Goal: Task Accomplishment & Management: Use online tool/utility

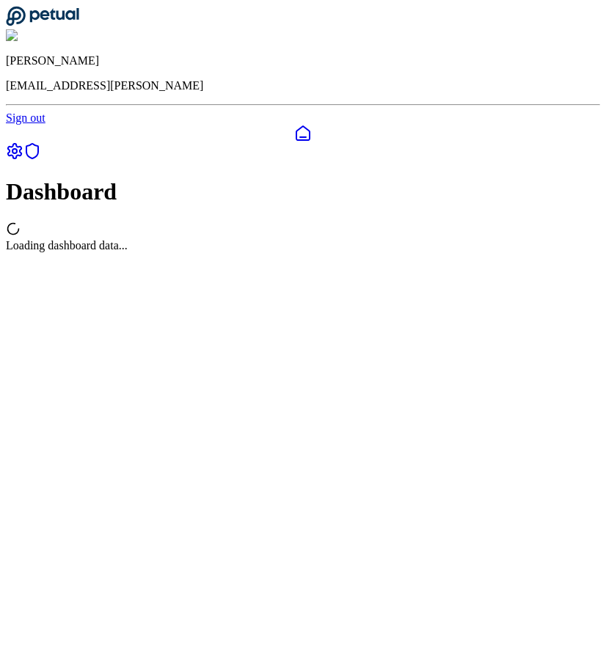
click at [23, 142] on icon at bounding box center [15, 151] width 18 height 18
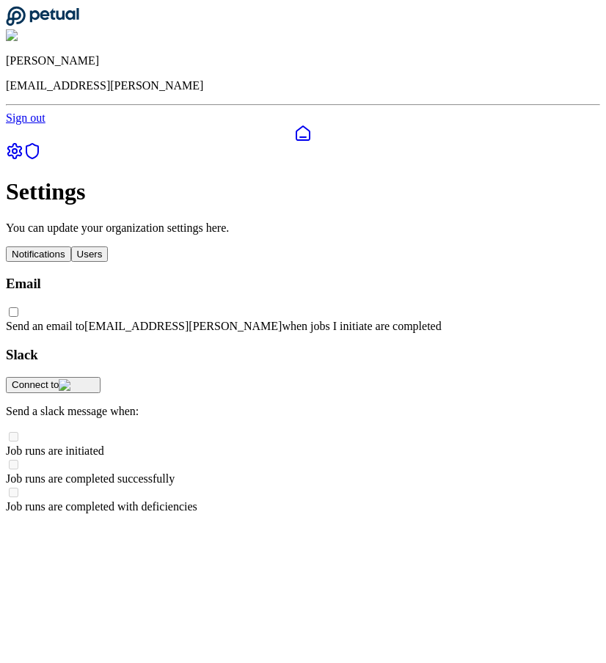
click at [108, 247] on button "Users" at bounding box center [89, 254] width 37 height 15
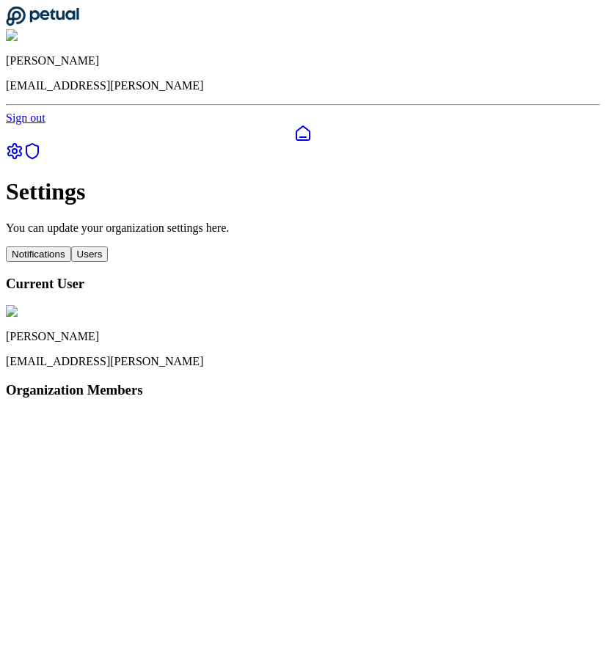
click at [71, 247] on button "Notifications" at bounding box center [38, 254] width 65 height 15
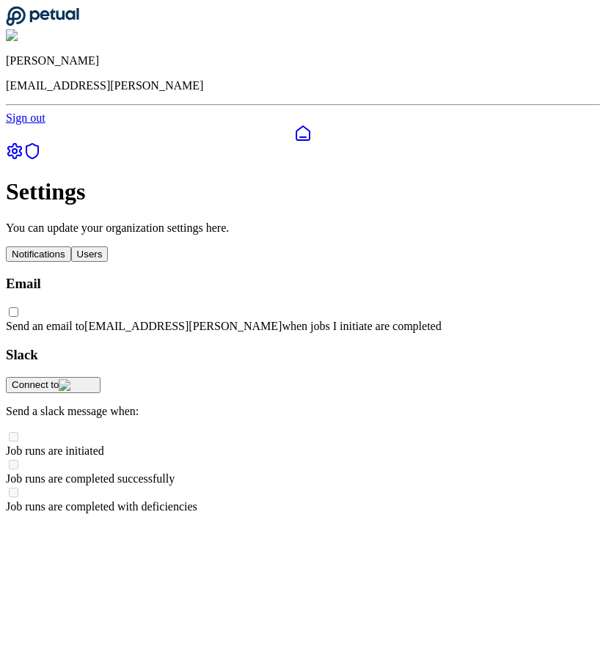
click at [95, 379] on div "Connect to" at bounding box center [53, 385] width 83 height 12
click at [103, 247] on button "Users" at bounding box center [89, 254] width 37 height 15
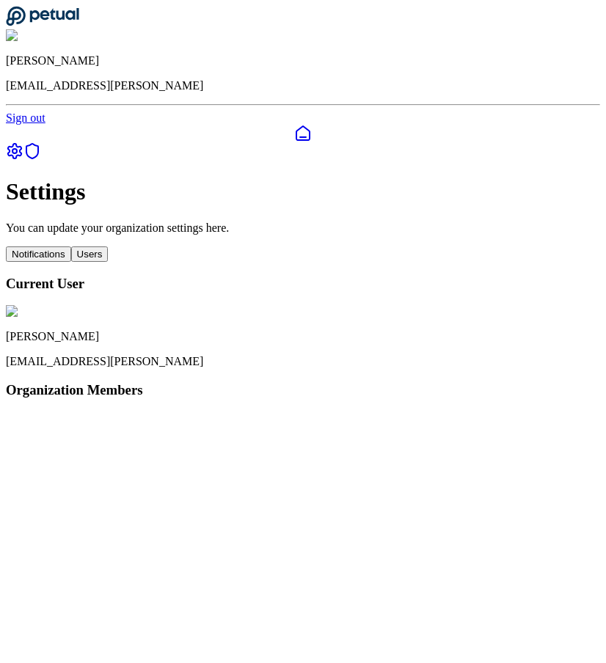
click at [71, 247] on button "Notifications" at bounding box center [38, 254] width 65 height 15
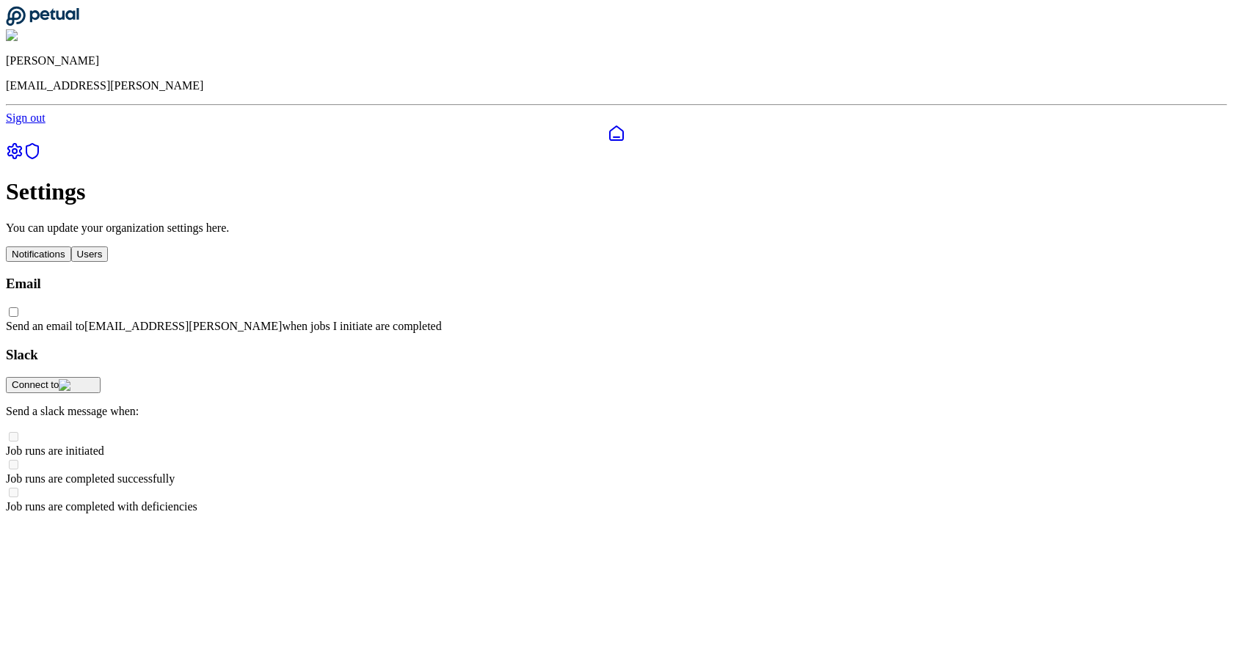
click at [109, 247] on button "Users" at bounding box center [89, 254] width 37 height 15
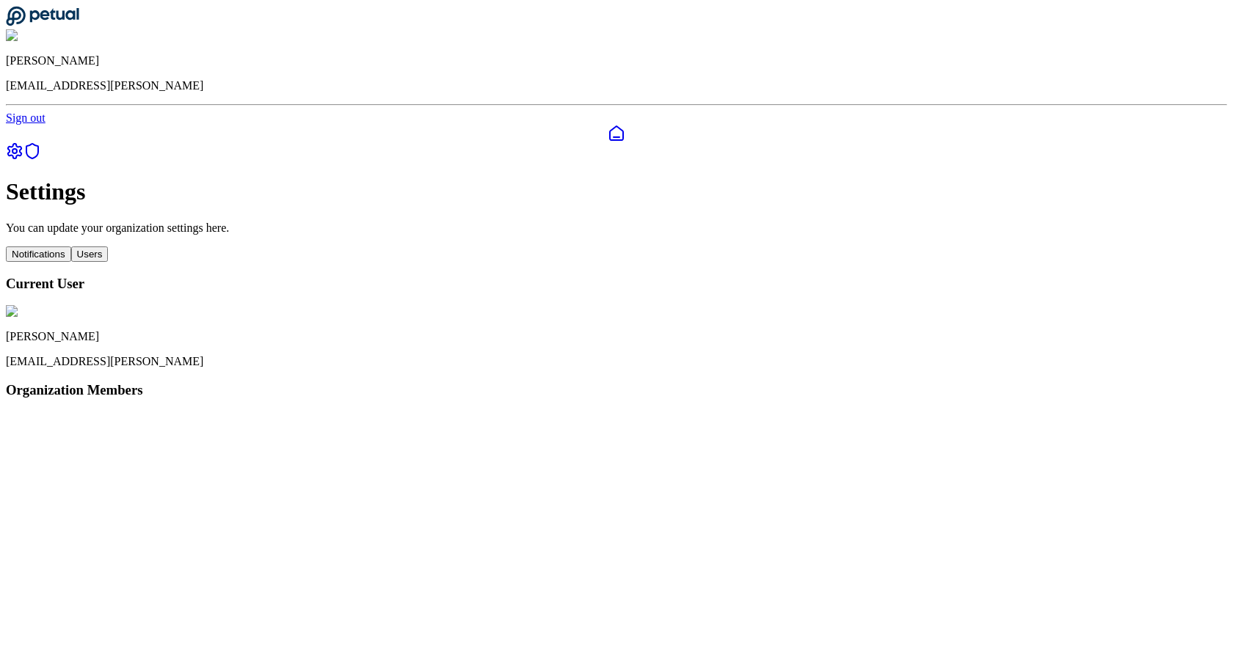
click at [71, 247] on button "Notifications" at bounding box center [38, 254] width 65 height 15
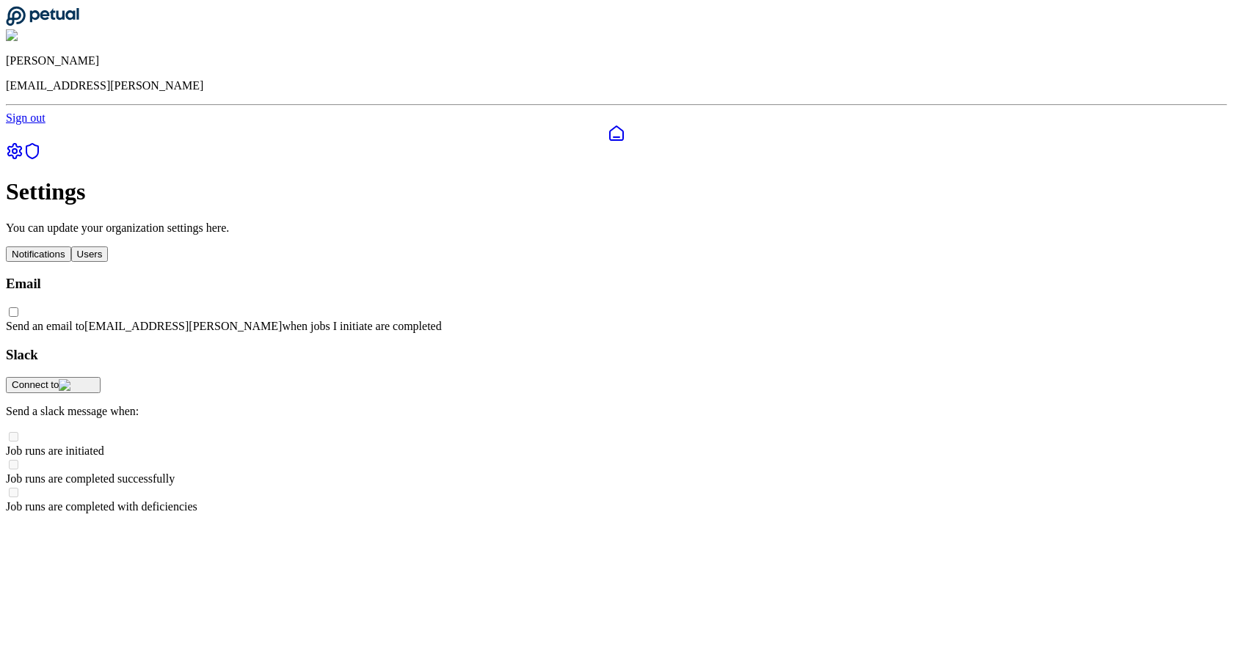
click at [310, 320] on div at bounding box center [616, 320] width 1221 height 0
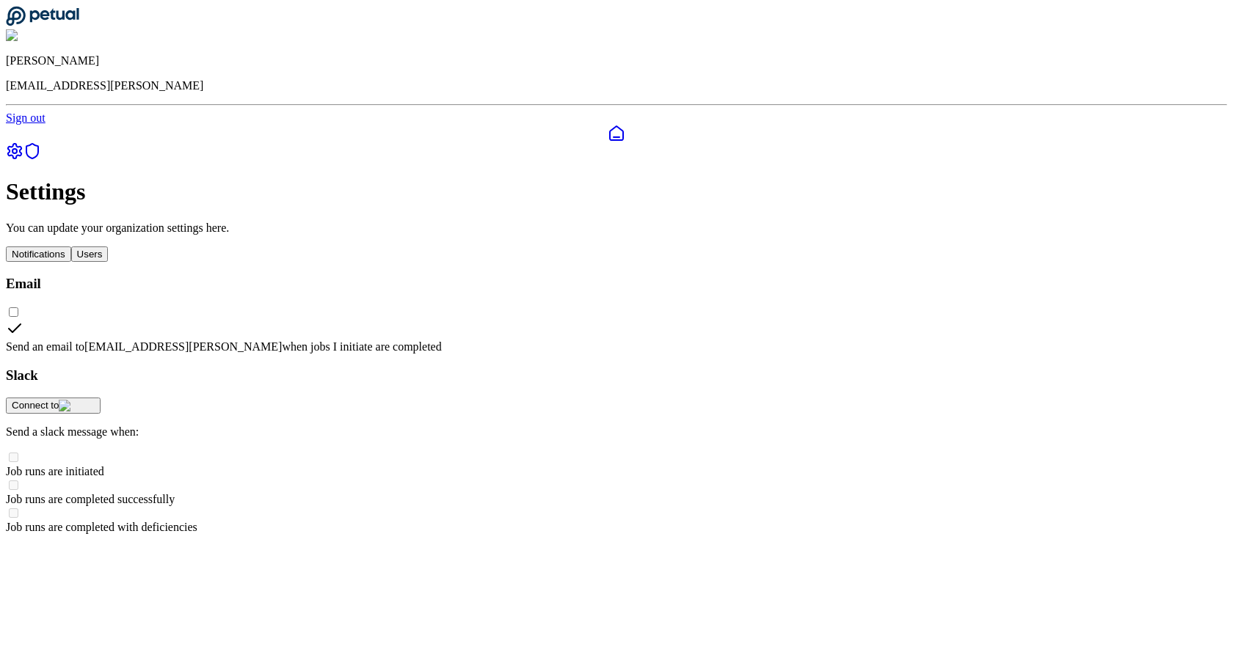
click at [109, 247] on button "Users" at bounding box center [89, 254] width 37 height 15
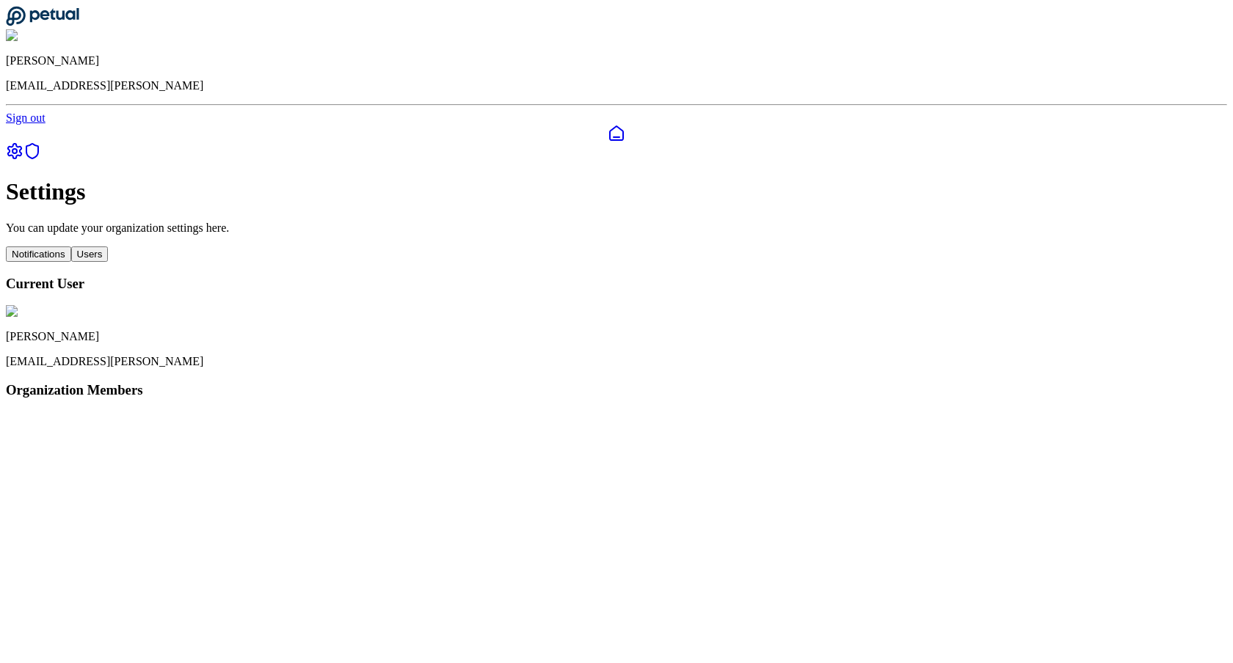
click at [71, 247] on button "Notifications" at bounding box center [38, 254] width 65 height 15
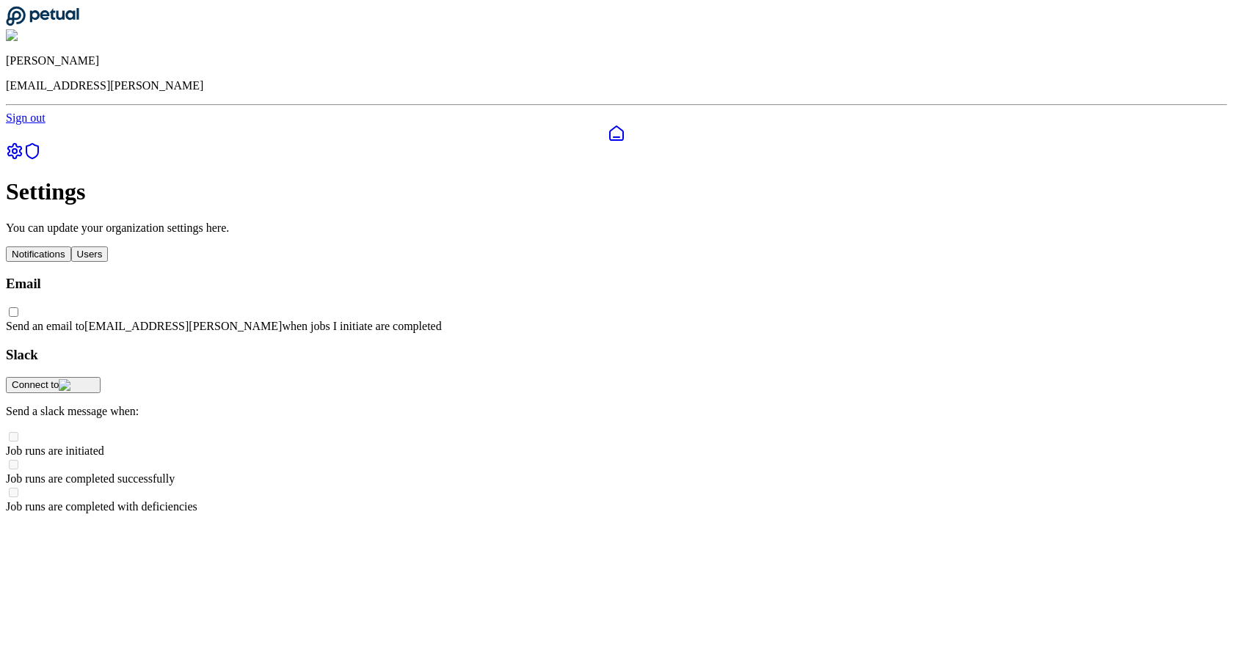
click at [219, 262] on div "Notifications Users" at bounding box center [616, 254] width 1221 height 15
click at [101, 377] on button "Connect to" at bounding box center [53, 385] width 95 height 16
click at [109, 247] on button "Users" at bounding box center [89, 254] width 37 height 15
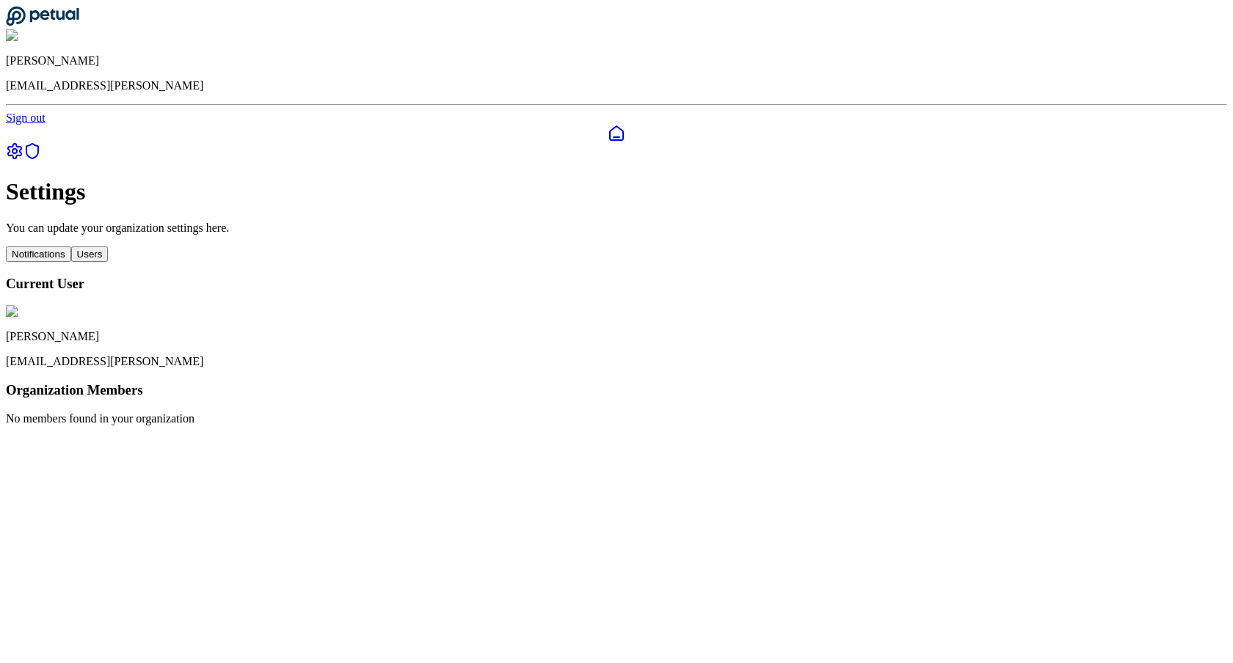
click at [71, 247] on button "Notifications" at bounding box center [38, 254] width 65 height 15
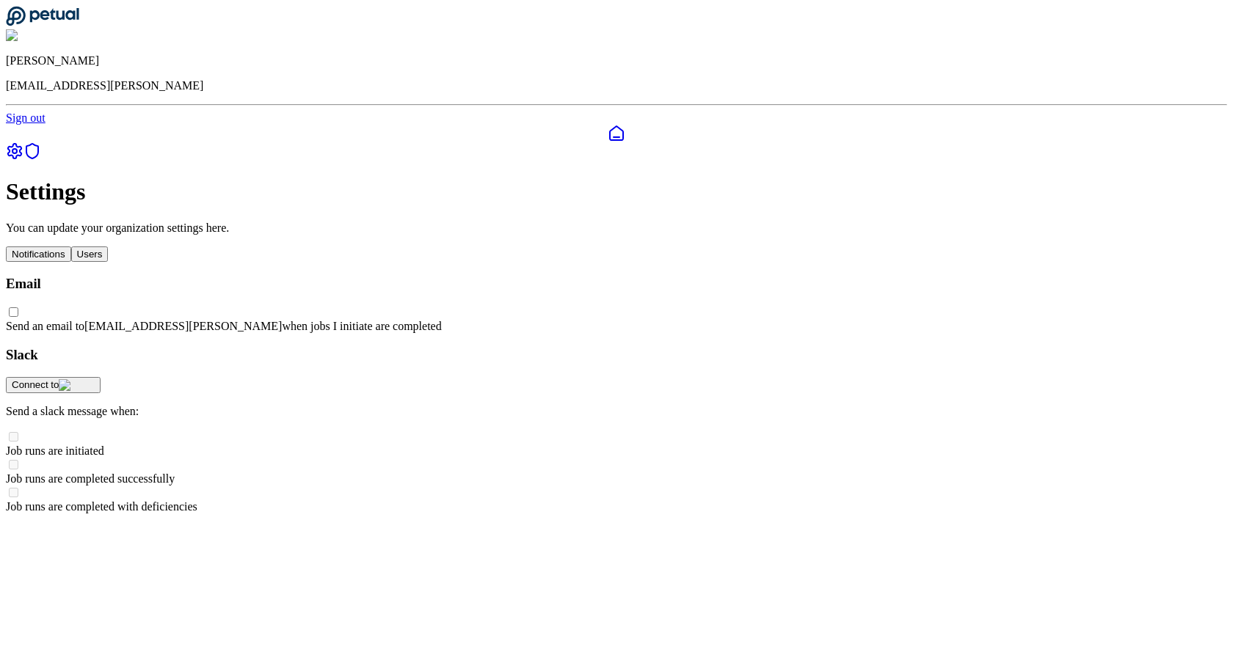
click at [109, 247] on button "Users" at bounding box center [89, 254] width 37 height 15
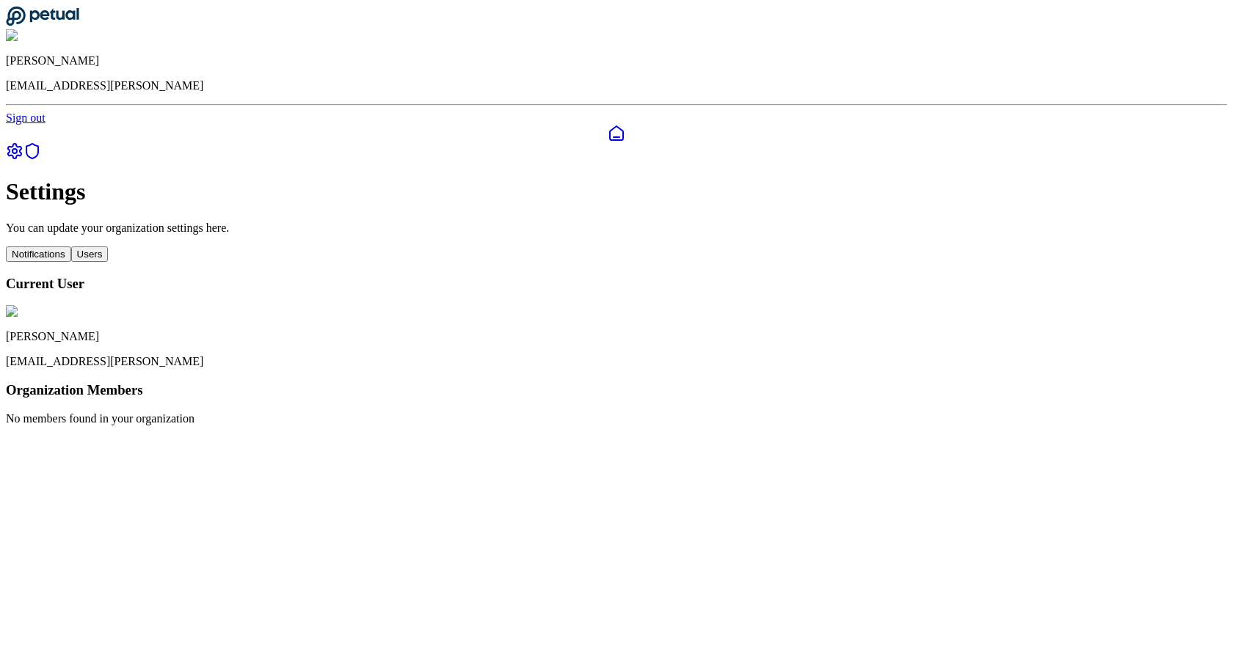
click at [23, 159] on icon at bounding box center [32, 151] width 18 height 18
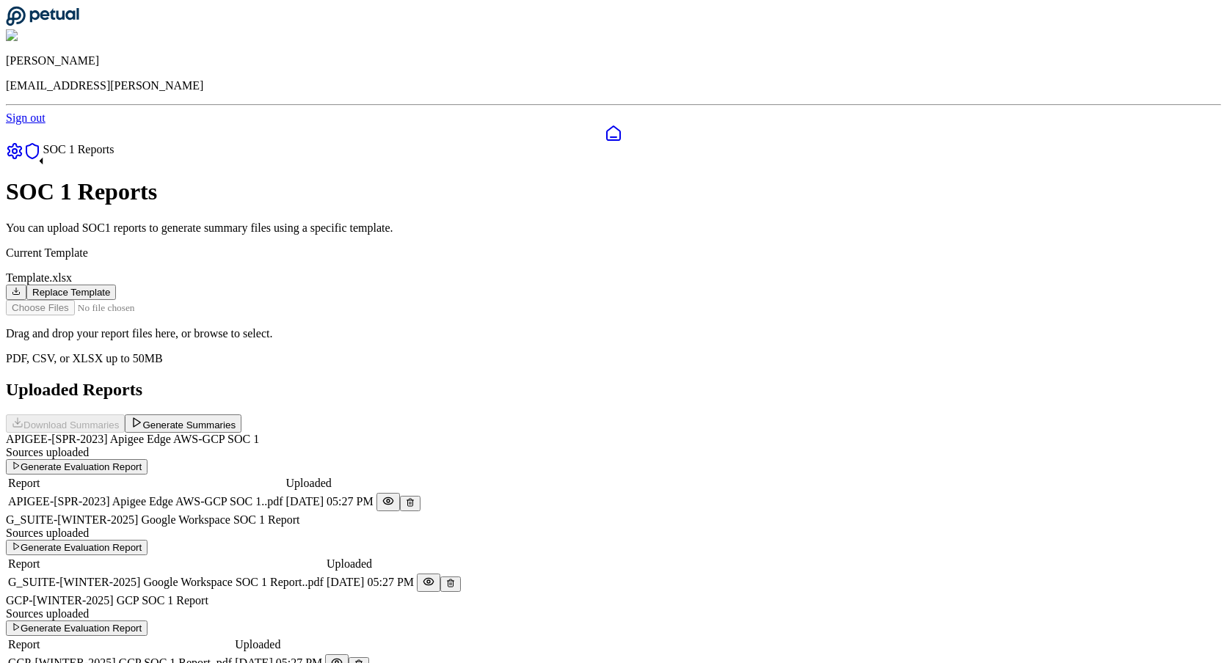
click at [21, 144] on icon at bounding box center [14, 151] width 13 height 15
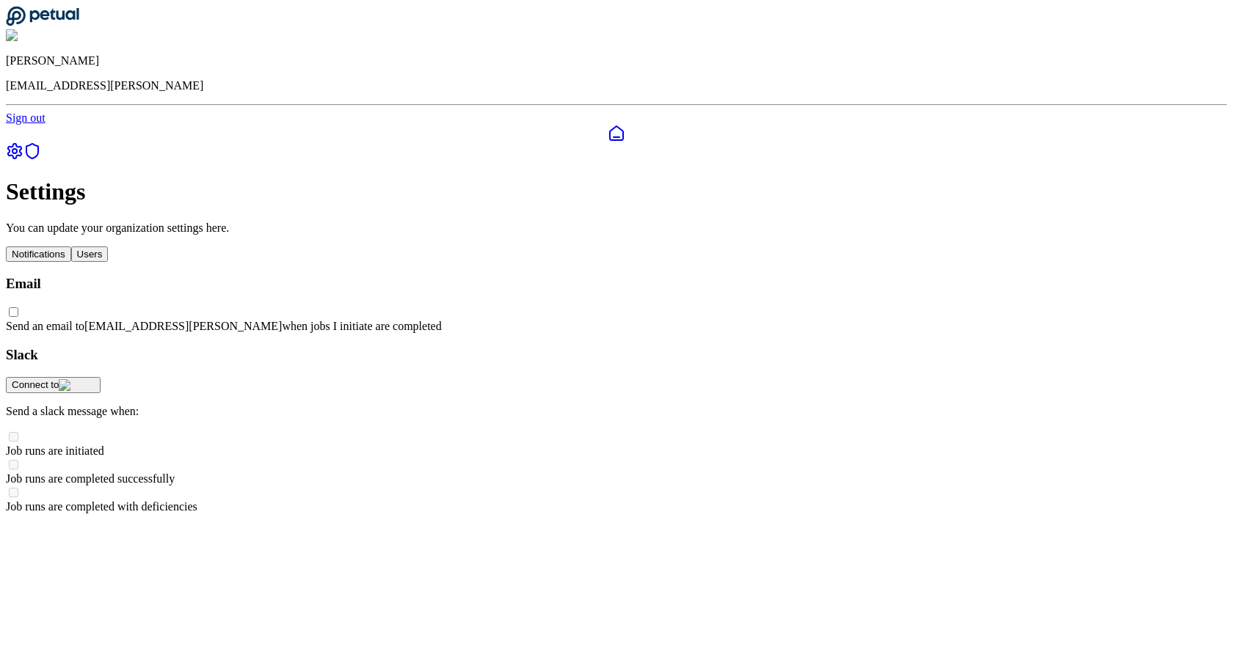
click at [95, 379] on div "Connect to" at bounding box center [53, 385] width 83 height 12
click at [28, 159] on icon at bounding box center [32, 151] width 12 height 15
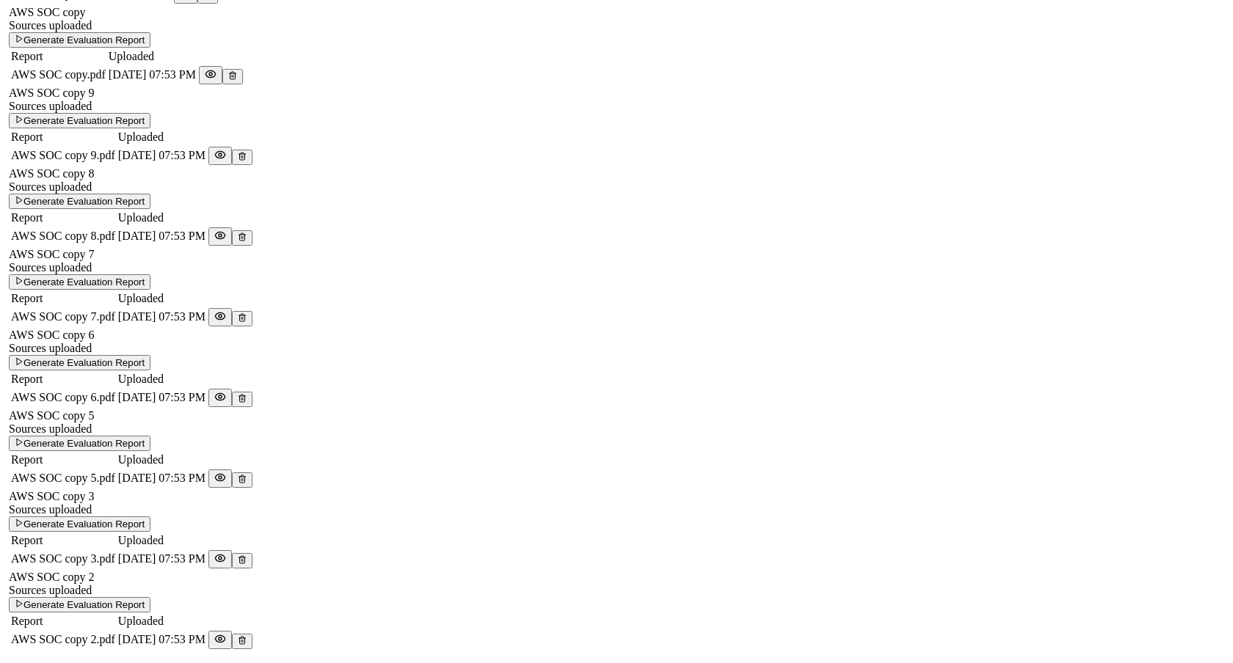
scroll to position [1676, 0]
click at [244, 636] on icon at bounding box center [239, 640] width 9 height 9
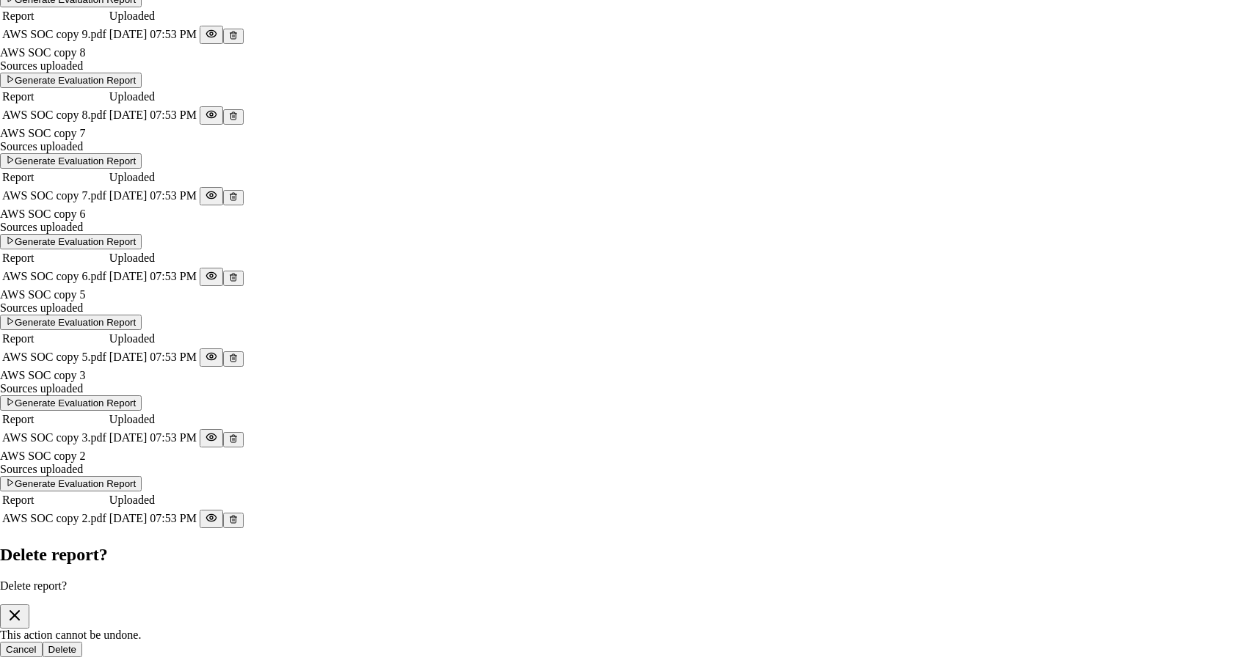
click at [83, 642] on button "Delete" at bounding box center [63, 649] width 40 height 15
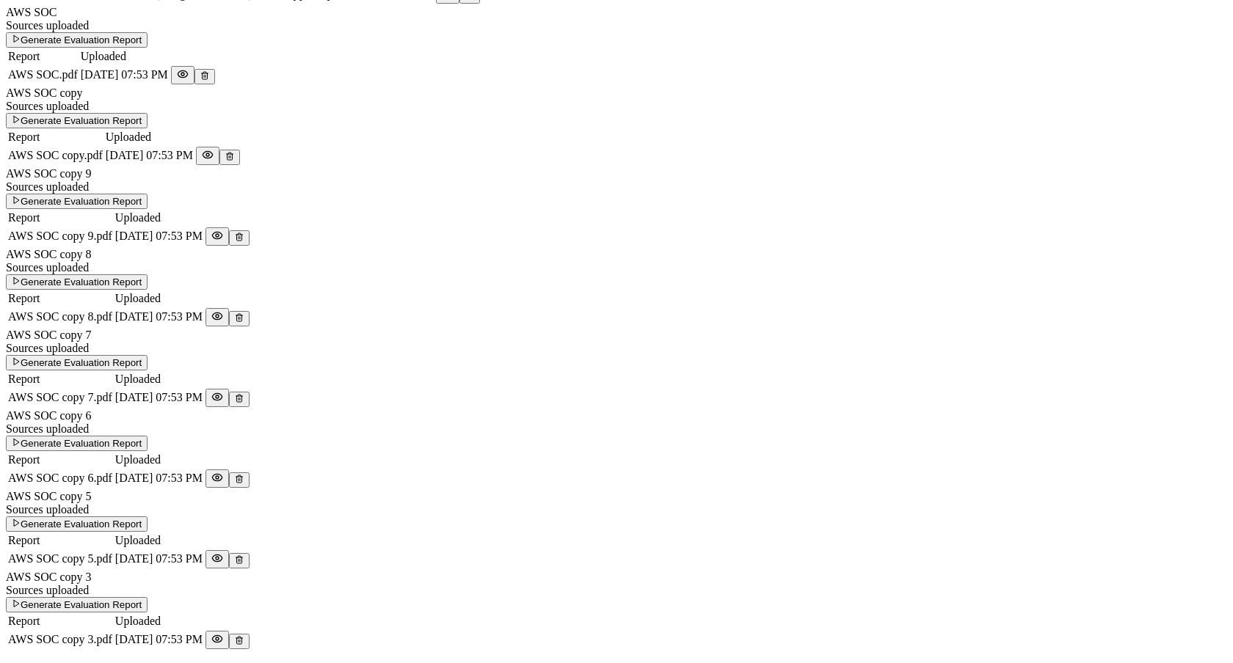
scroll to position [1552, 0]
click at [239, 640] on line at bounding box center [239, 641] width 0 height 2
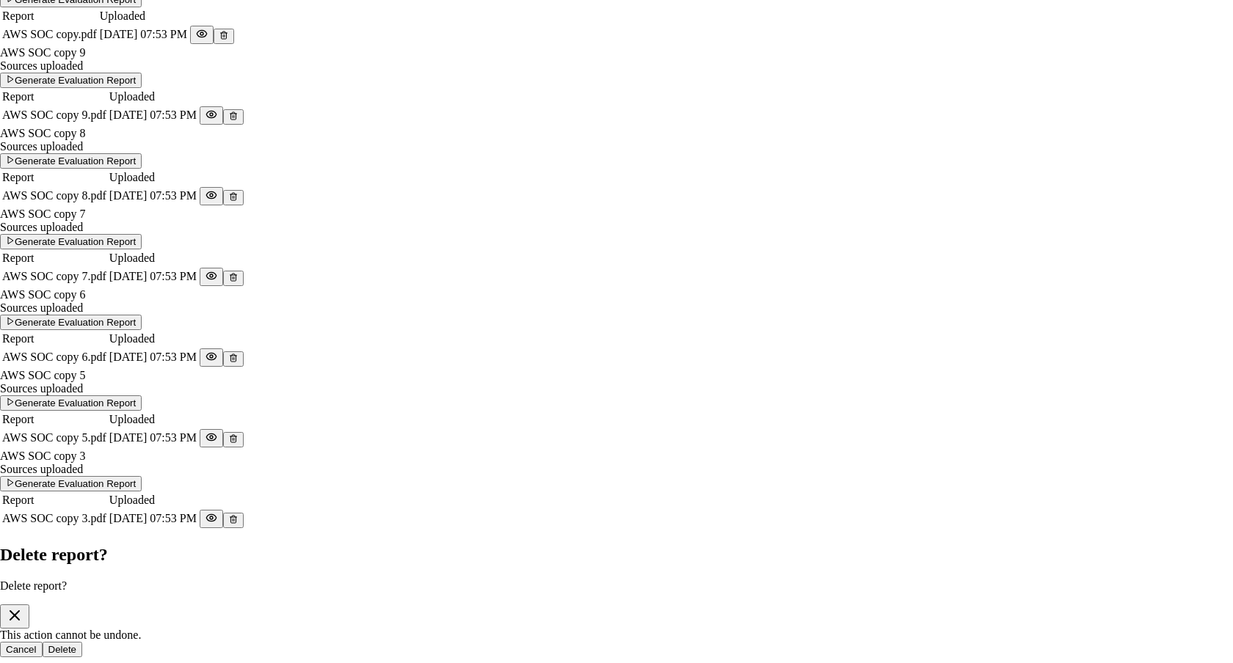
click at [83, 642] on button "Delete" at bounding box center [63, 649] width 40 height 15
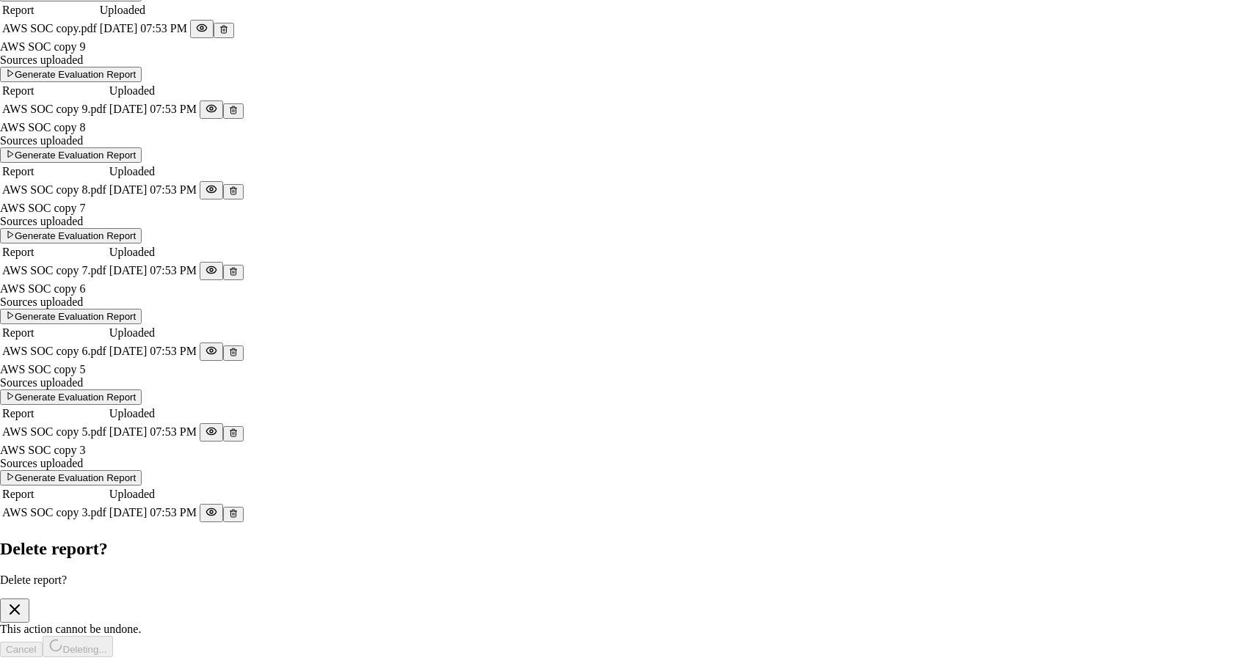
scroll to position [1428, 0]
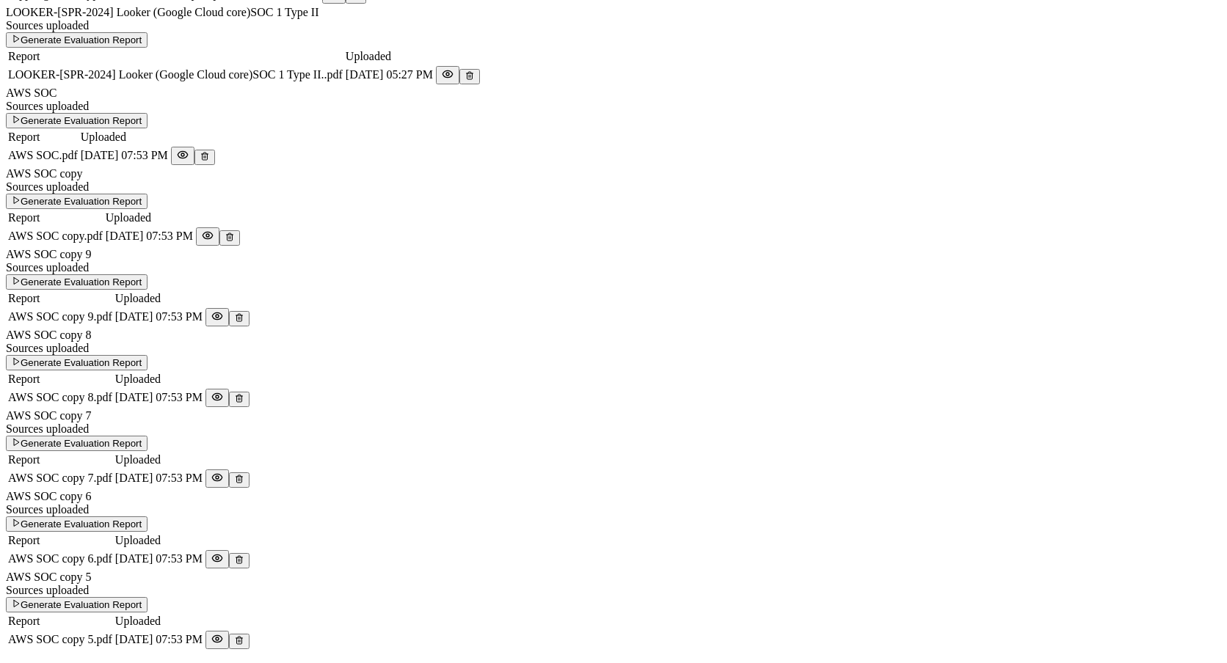
click at [244, 636] on icon at bounding box center [239, 640] width 9 height 9
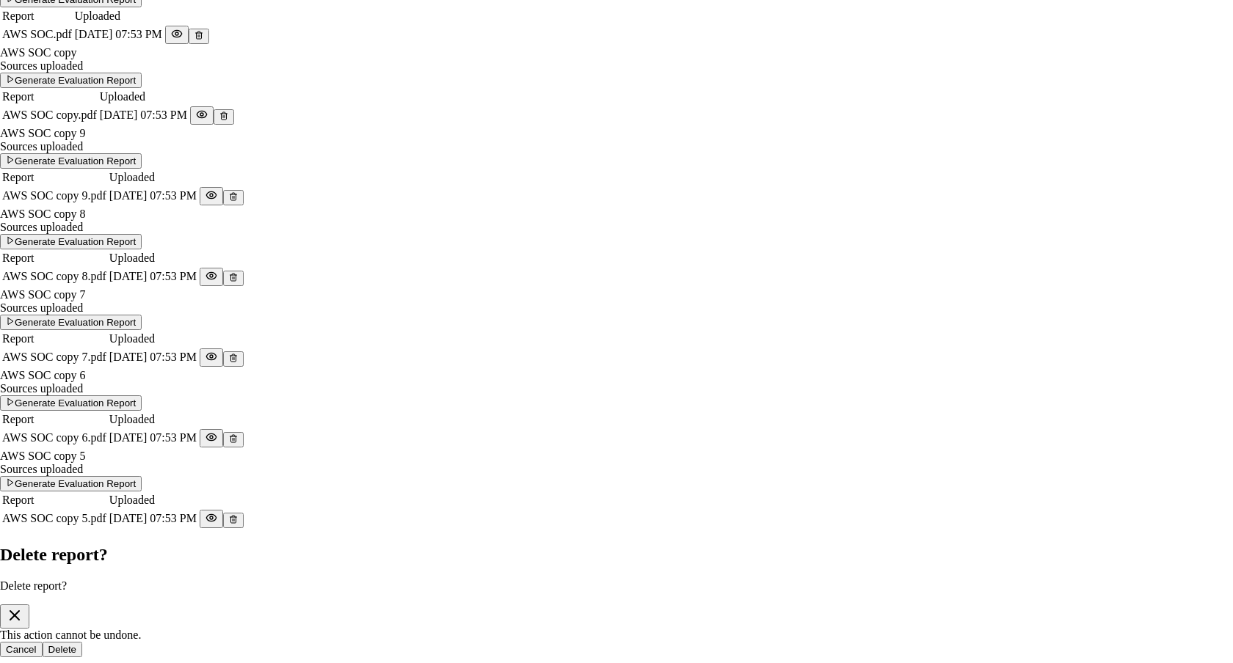
click at [83, 642] on button "Delete" at bounding box center [63, 649] width 40 height 15
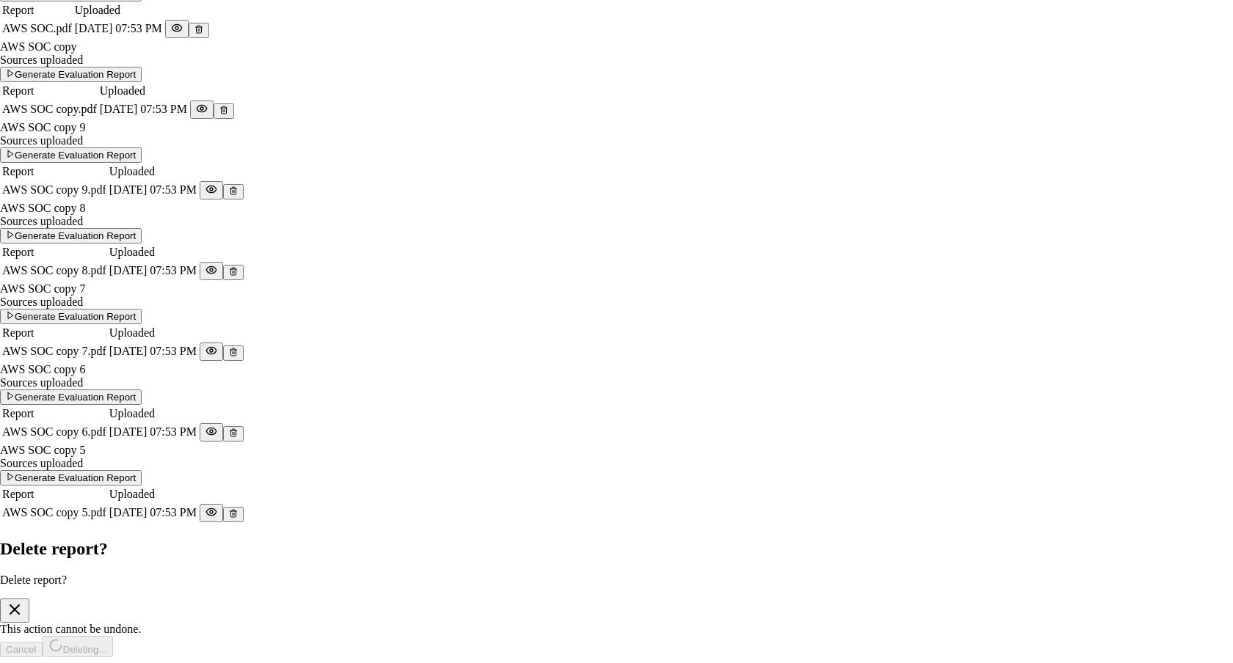
scroll to position [1304, 0]
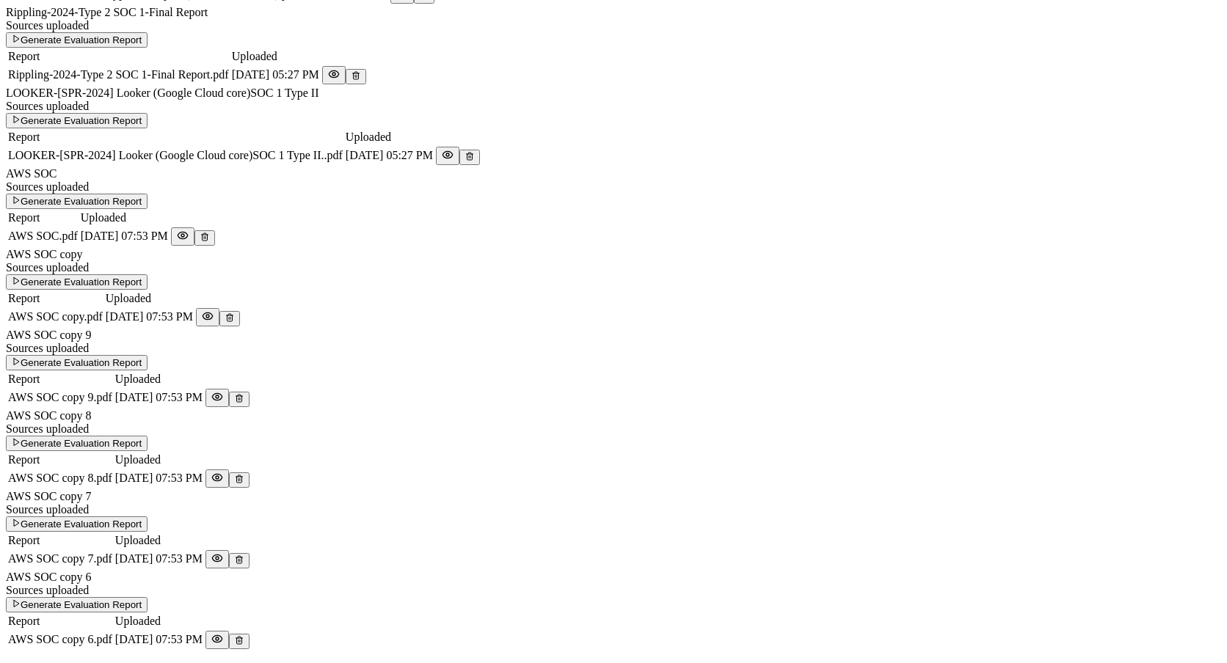
click at [244, 636] on icon at bounding box center [239, 640] width 9 height 9
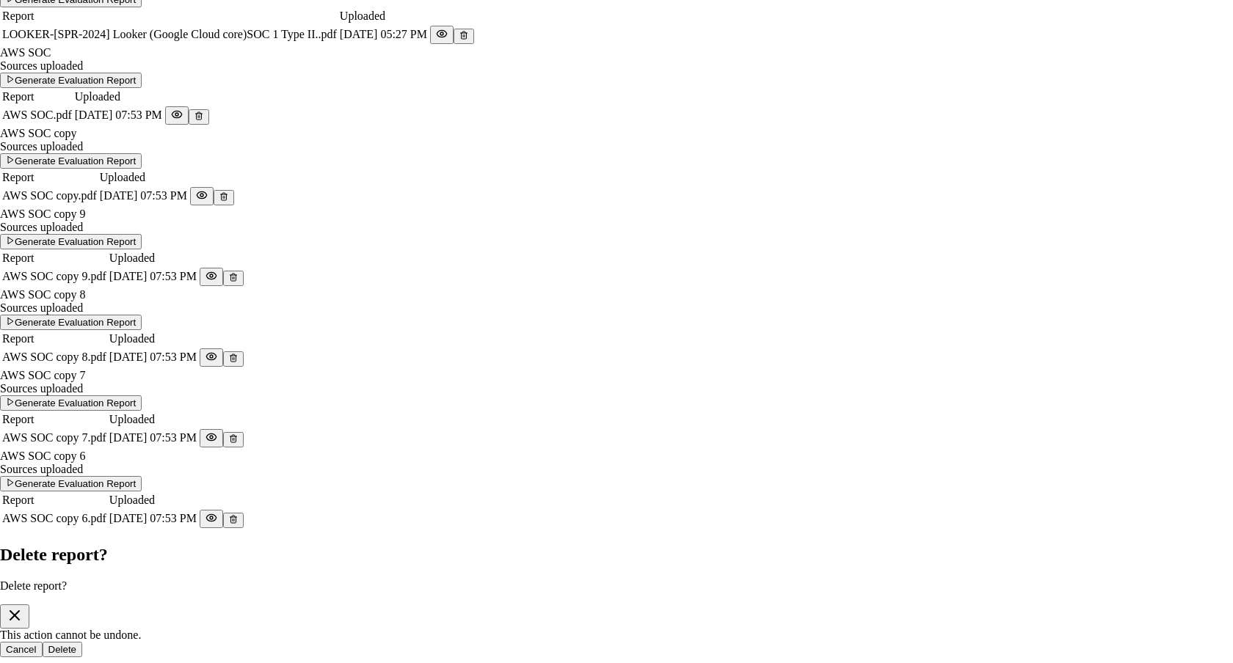
click at [83, 642] on button "Delete" at bounding box center [63, 649] width 40 height 15
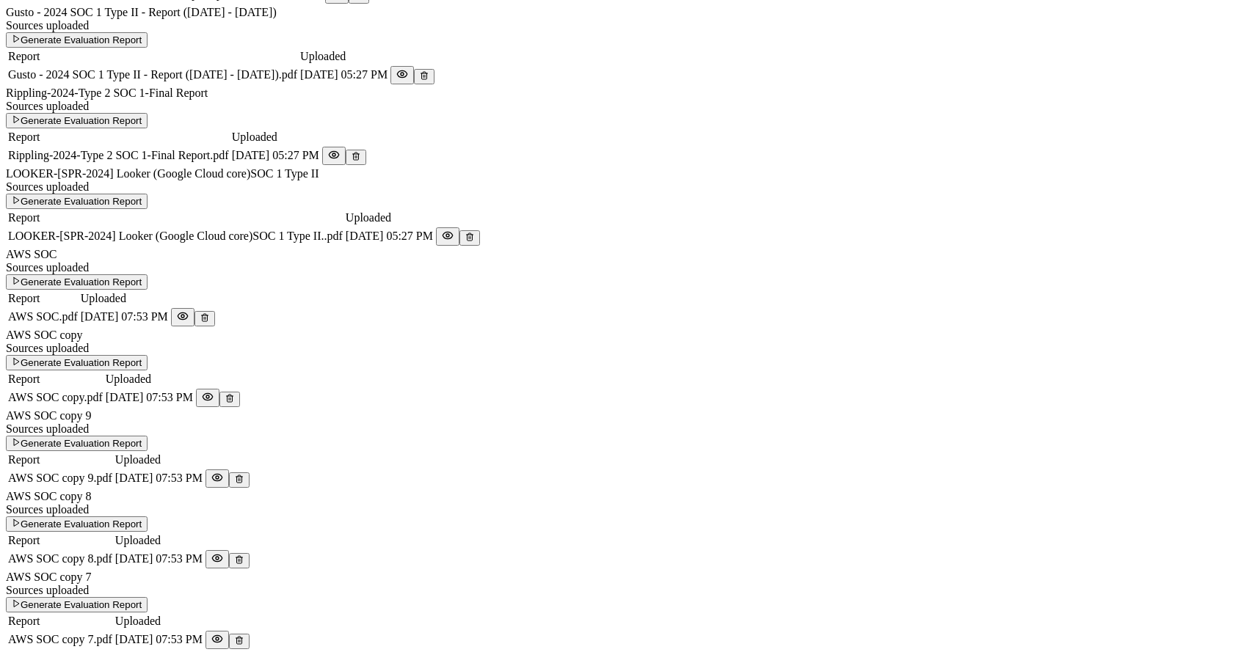
scroll to position [1180, 0]
click at [244, 636] on icon at bounding box center [239, 640] width 9 height 9
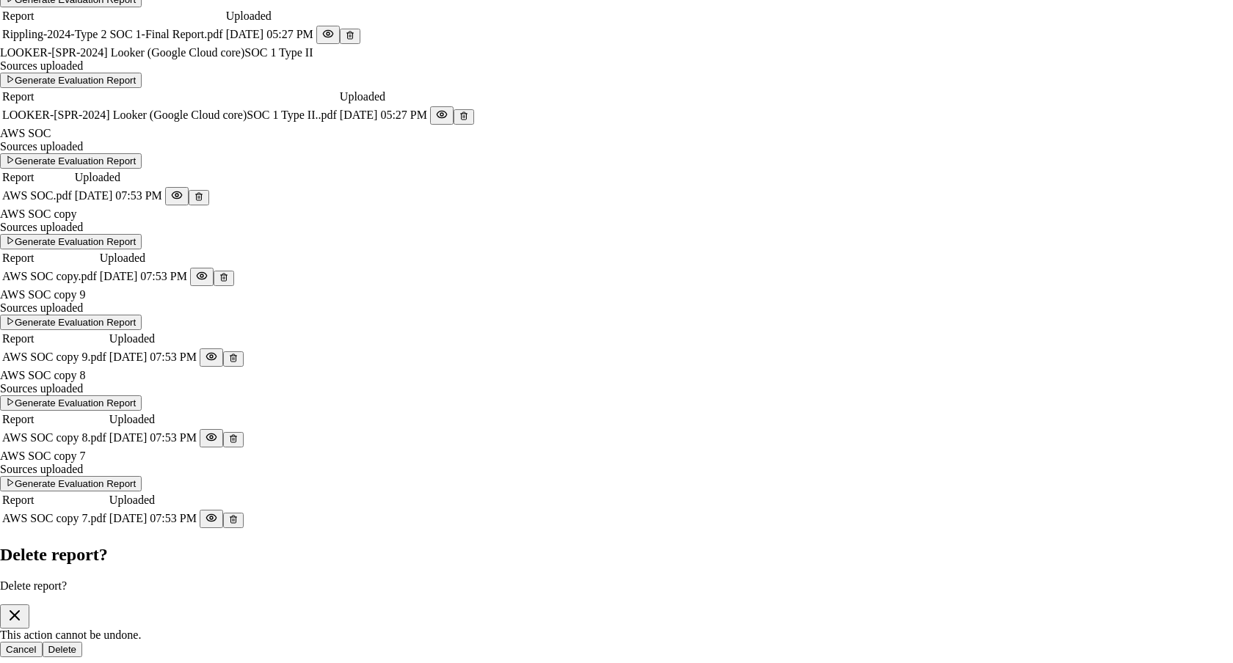
click at [43, 642] on button "Delete" at bounding box center [63, 649] width 40 height 15
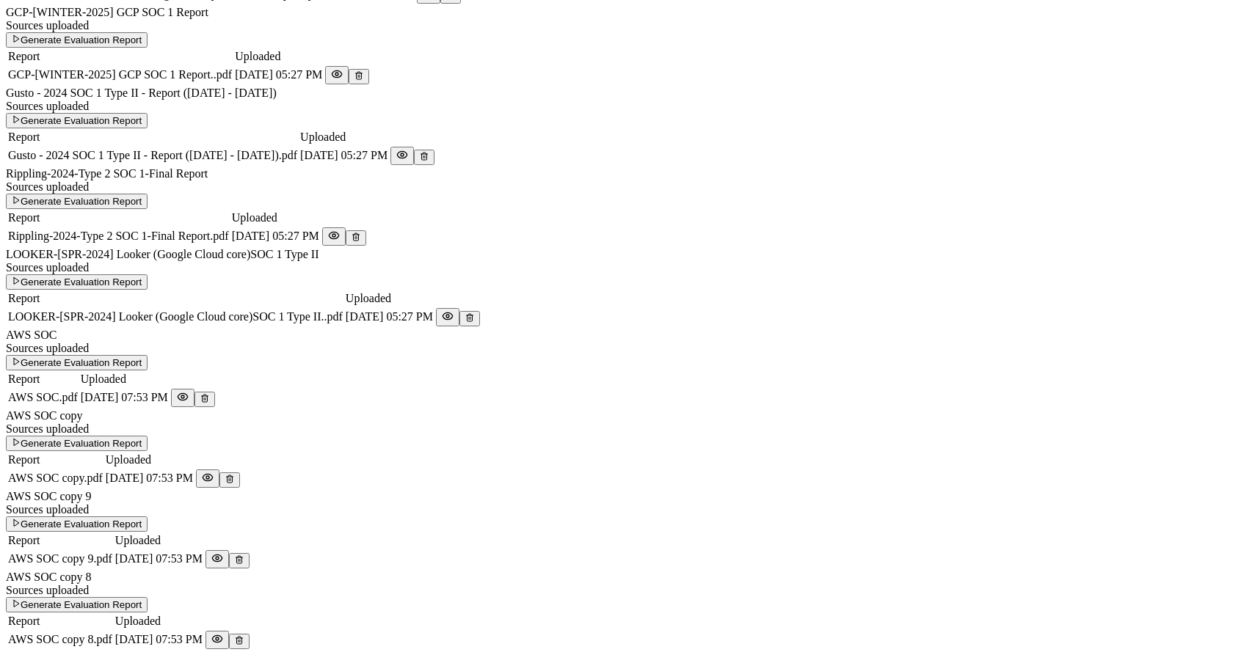
scroll to position [1056, 0]
click at [244, 636] on icon at bounding box center [239, 640] width 9 height 9
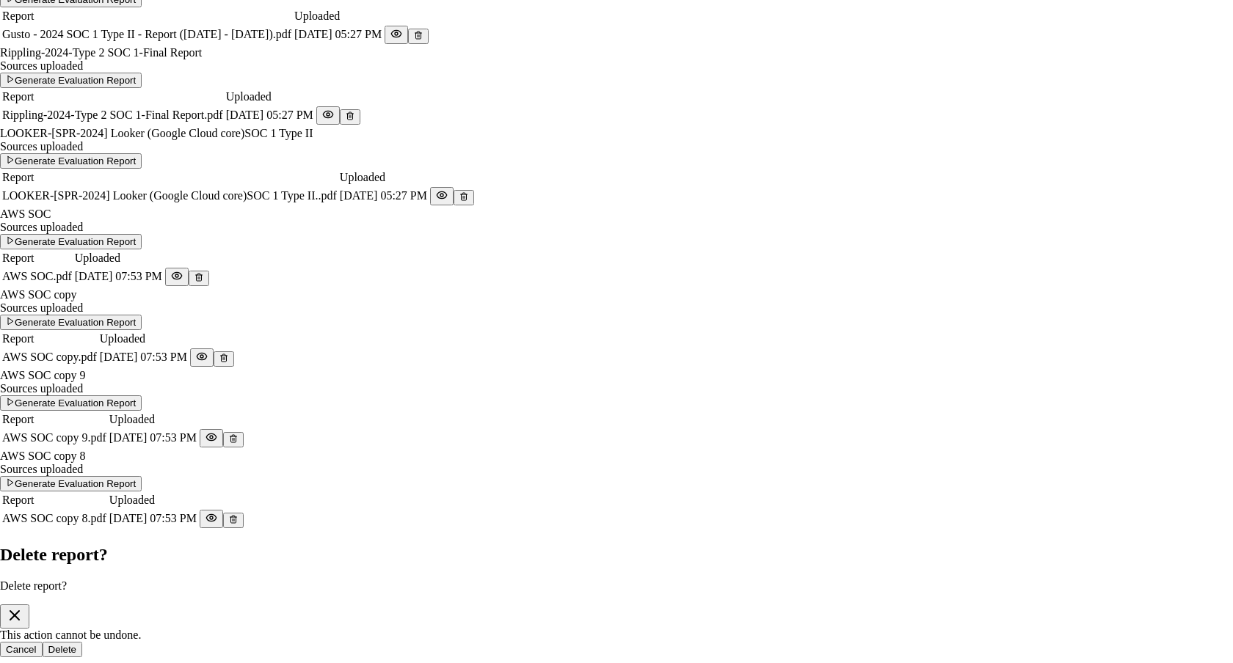
click at [43, 642] on button "Delete" at bounding box center [63, 649] width 40 height 15
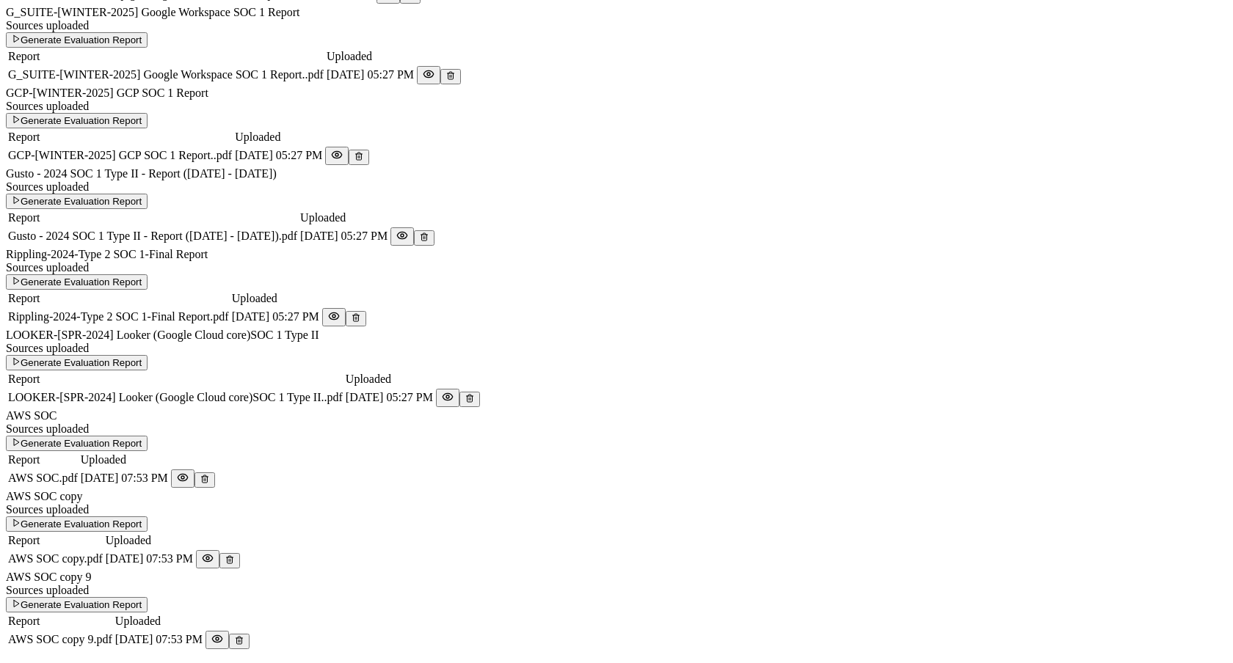
scroll to position [932, 0]
click at [244, 636] on icon at bounding box center [239, 640] width 9 height 9
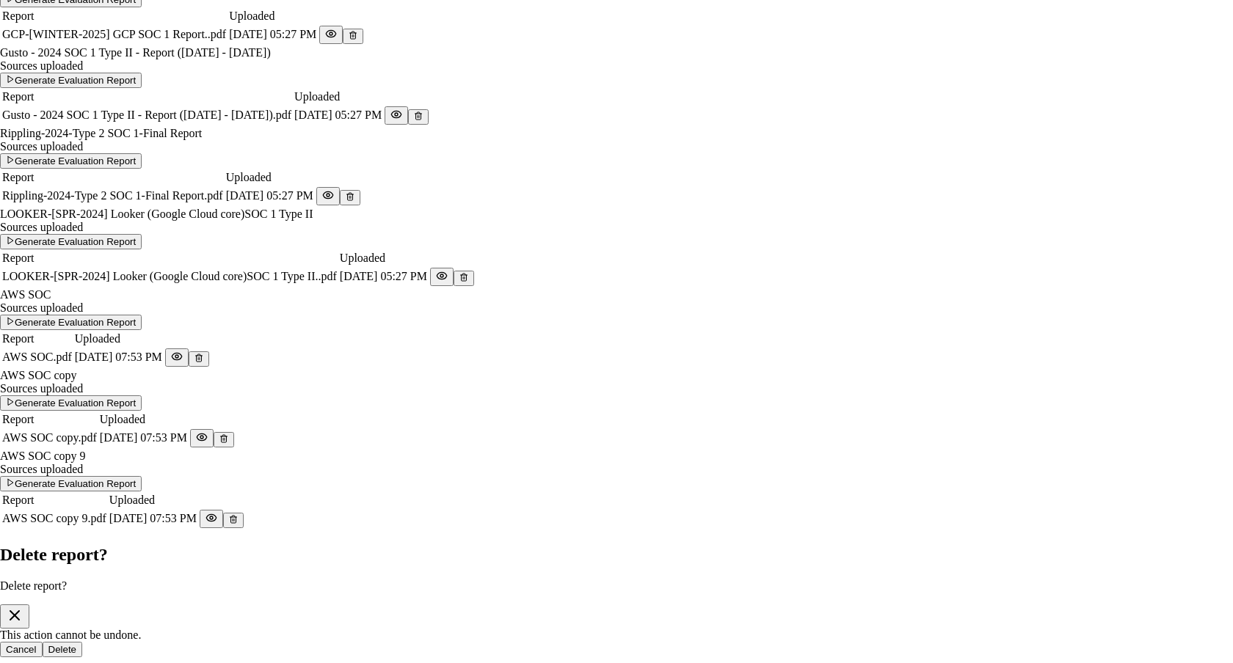
click at [43, 642] on button "Delete" at bounding box center [63, 649] width 40 height 15
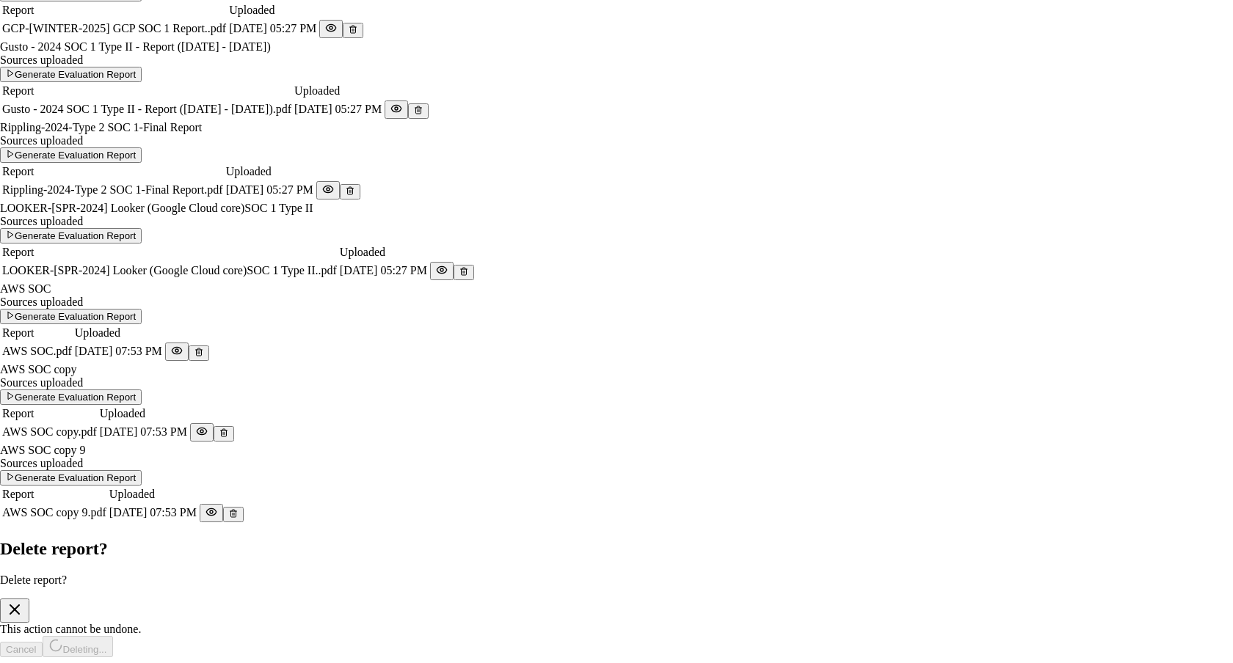
scroll to position [808, 0]
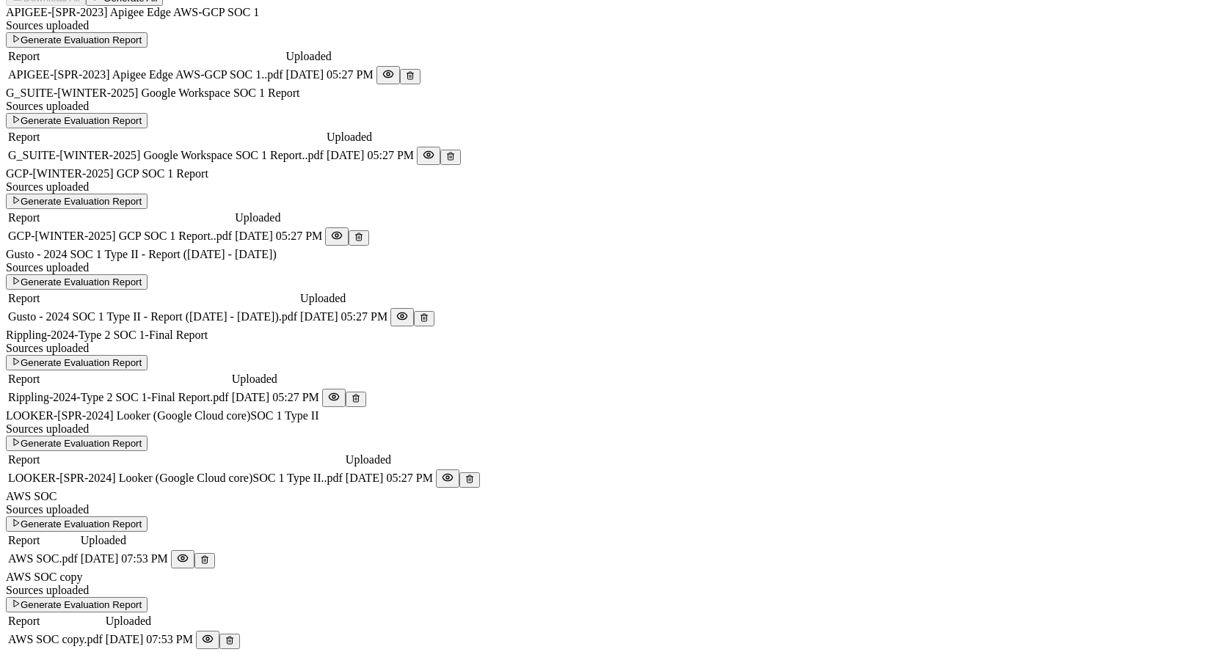
click at [234, 636] on icon at bounding box center [229, 640] width 9 height 9
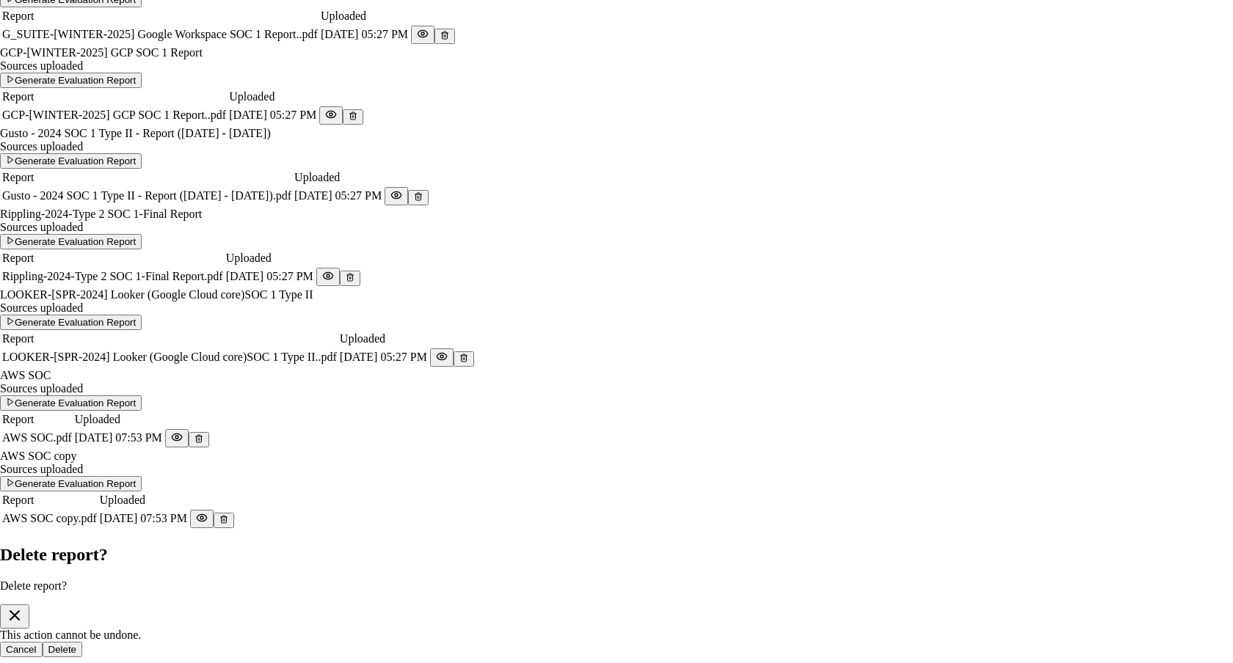
click at [43, 642] on button "Delete" at bounding box center [63, 649] width 40 height 15
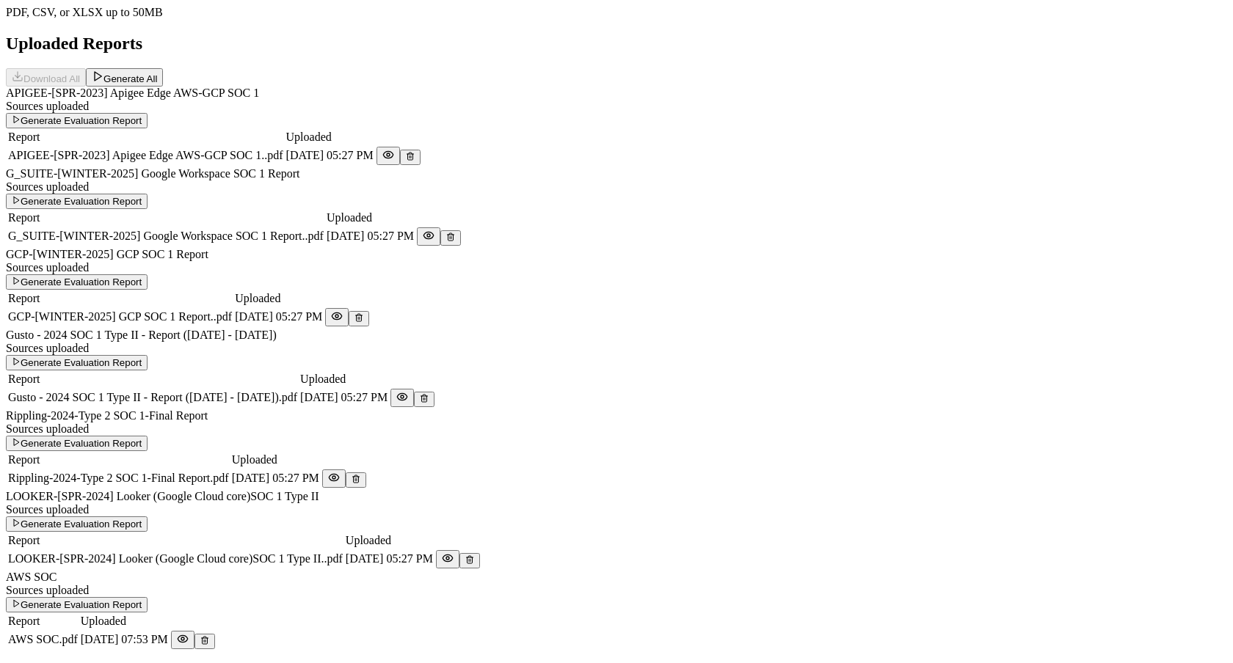
scroll to position [684, 0]
click at [209, 636] on icon at bounding box center [204, 640] width 9 height 9
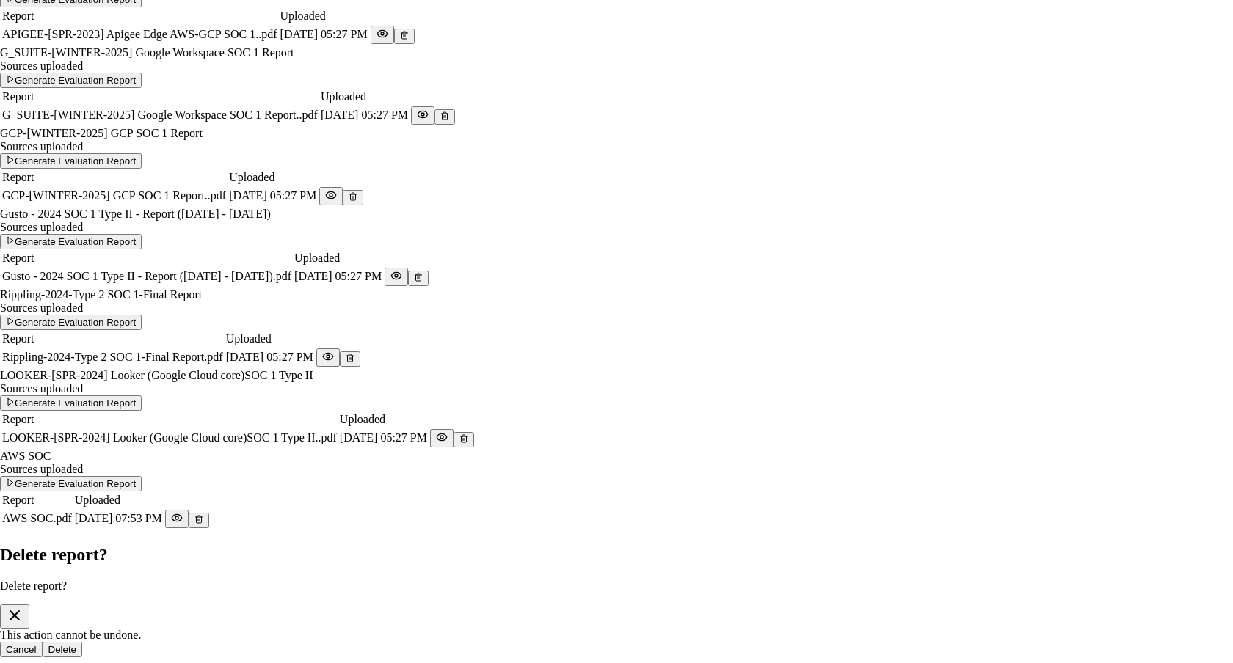
click at [43, 642] on button "Delete" at bounding box center [63, 649] width 40 height 15
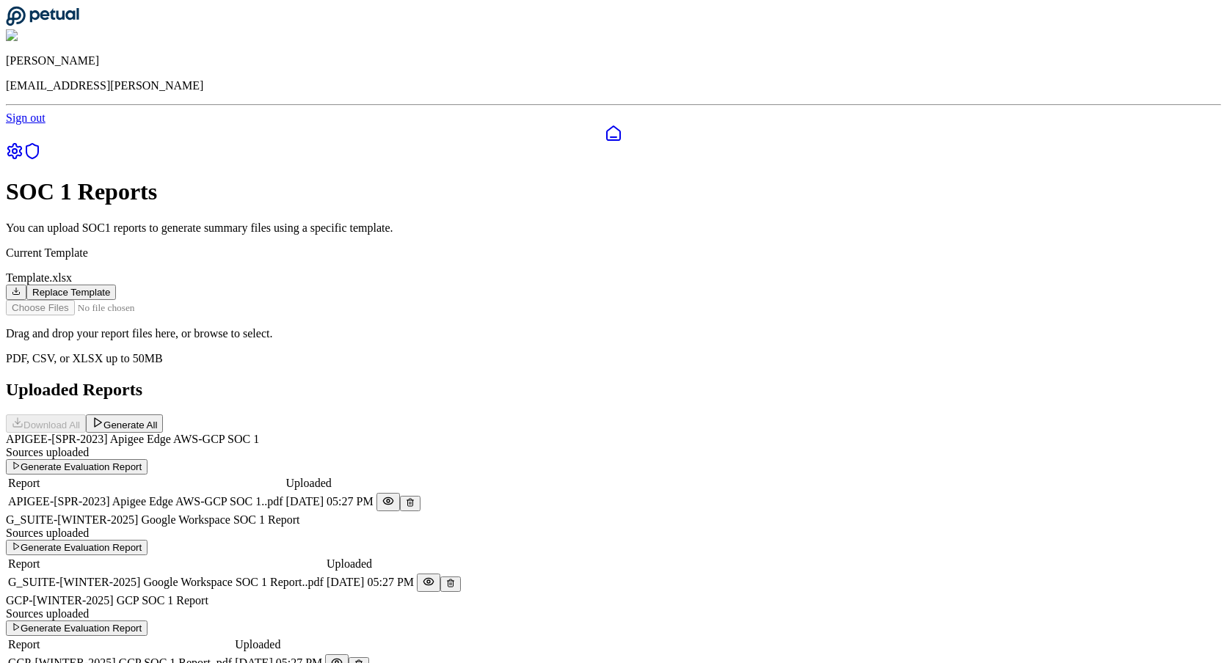
scroll to position [18, 0]
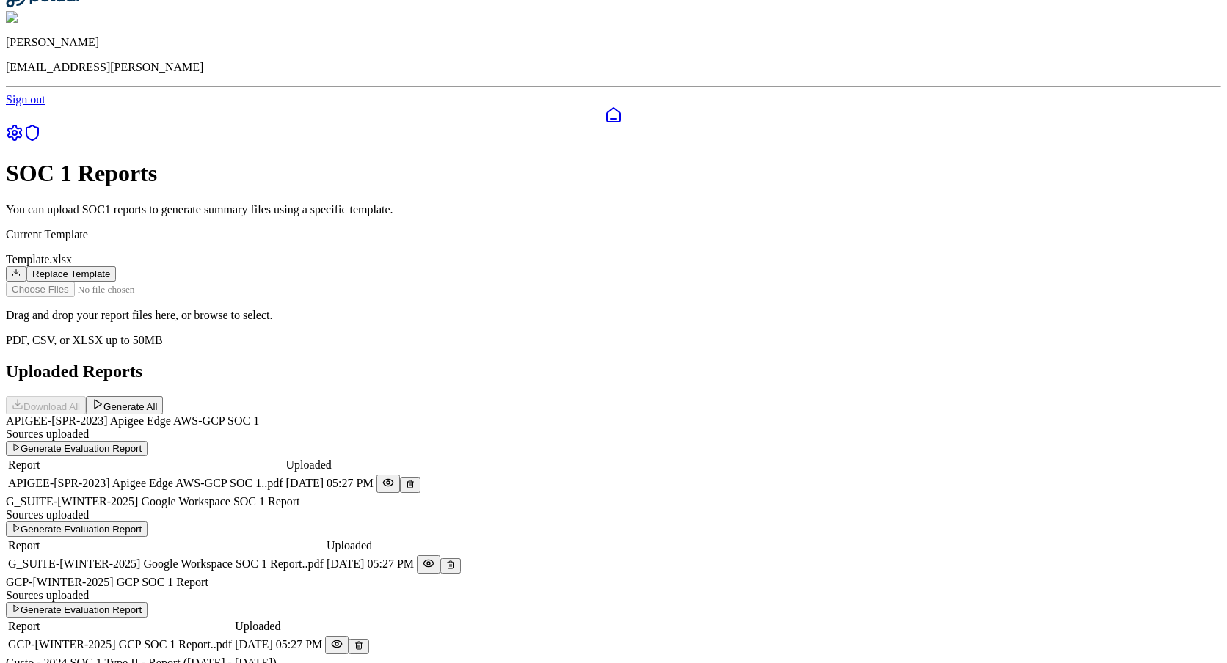
click at [163, 396] on button "Generate All" at bounding box center [124, 405] width 77 height 18
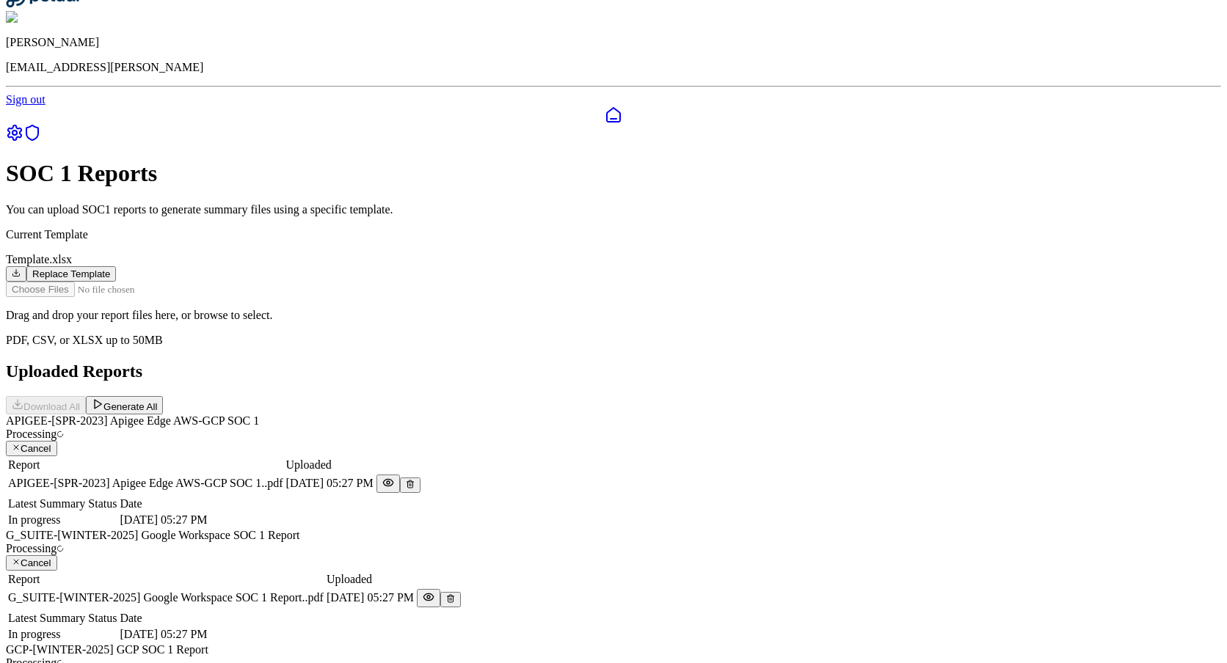
click at [1178, 465] on div "SOC 1 Reports You can upload SOC1 reports to generate summary files using a spe…" at bounding box center [613, 630] width 1215 height 941
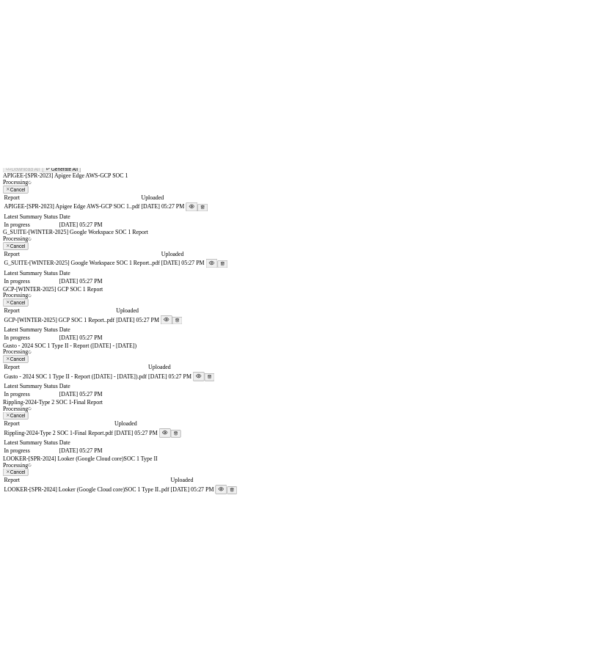
scroll to position [0, 0]
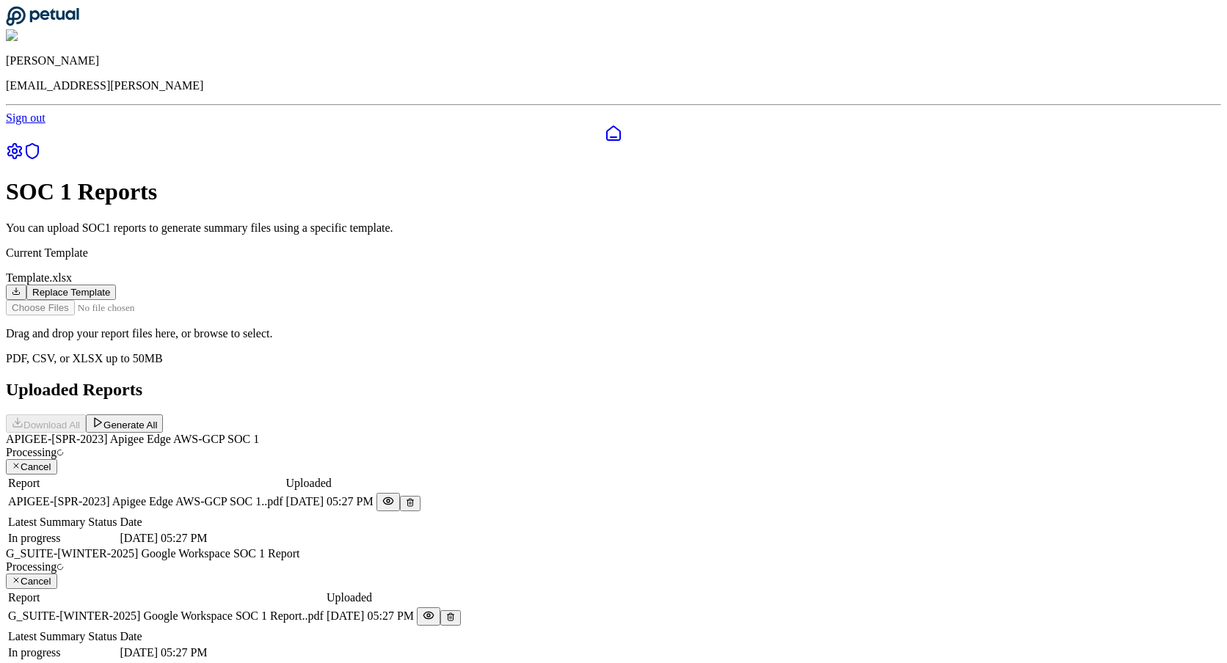
click at [621, 352] on p "PDF, CSV, or XLSX up to 50MB" at bounding box center [613, 358] width 1215 height 13
click at [625, 327] on p "Drag and drop your report files here, or browse to select." at bounding box center [613, 333] width 1215 height 13
click at [172, 300] on input "file" at bounding box center [89, 307] width 167 height 15
click at [616, 327] on p "Drag and drop your report files here, or browse to select." at bounding box center [613, 333] width 1215 height 13
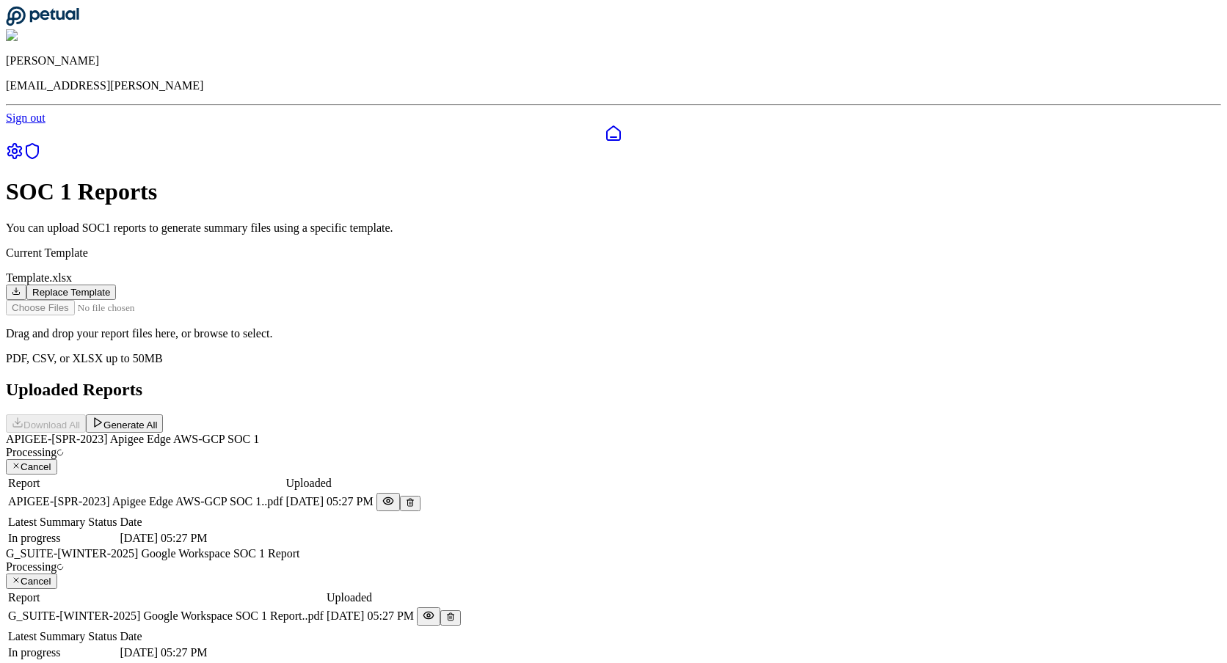
click at [616, 327] on p "Drag and drop your report files here, or browse to select." at bounding box center [613, 333] width 1215 height 13
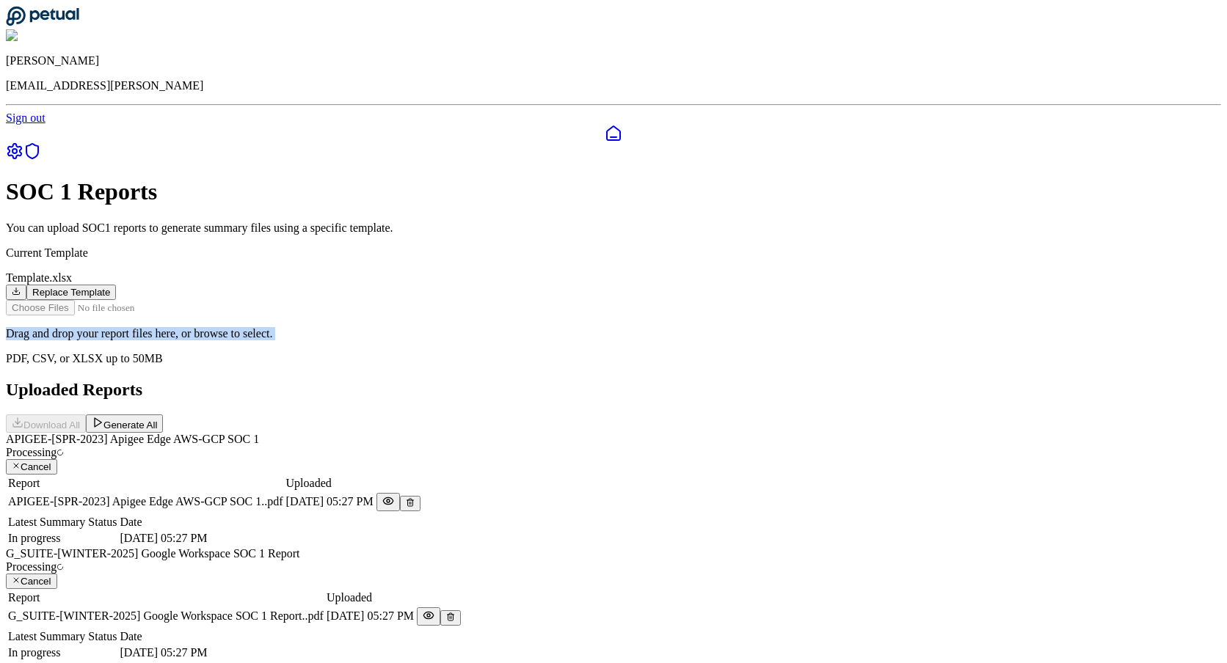
click at [619, 352] on p "PDF, CSV, or XLSX up to 50MB" at bounding box center [613, 358] width 1215 height 13
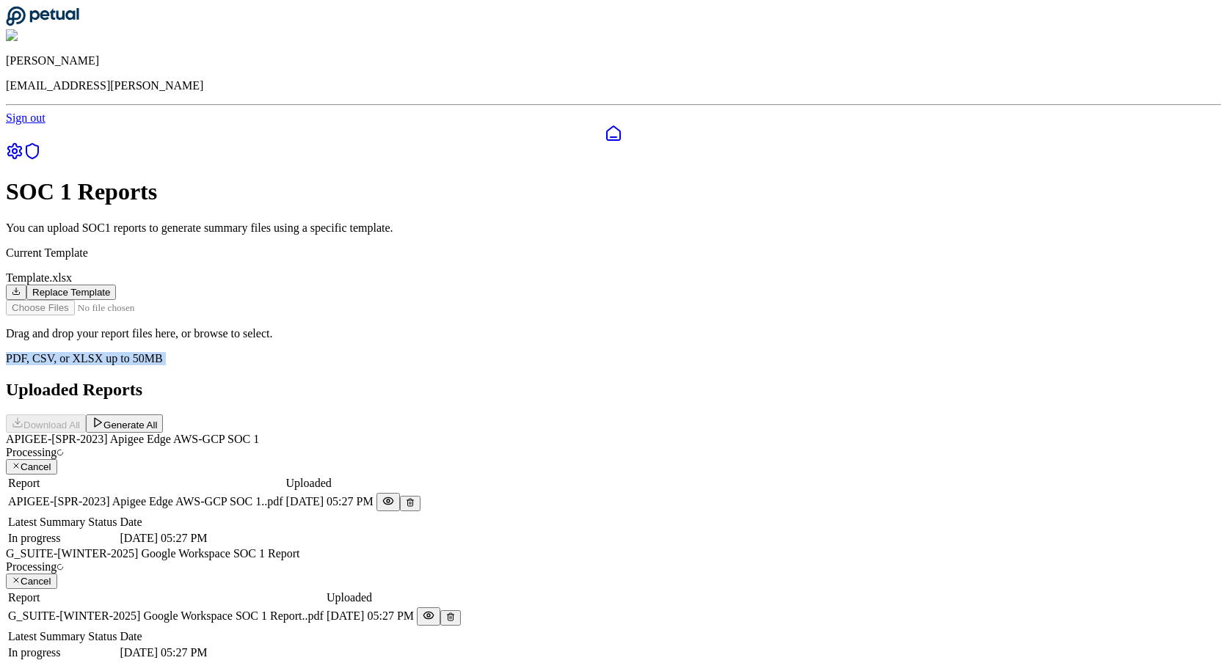
click at [172, 316] on input "file" at bounding box center [89, 307] width 167 height 15
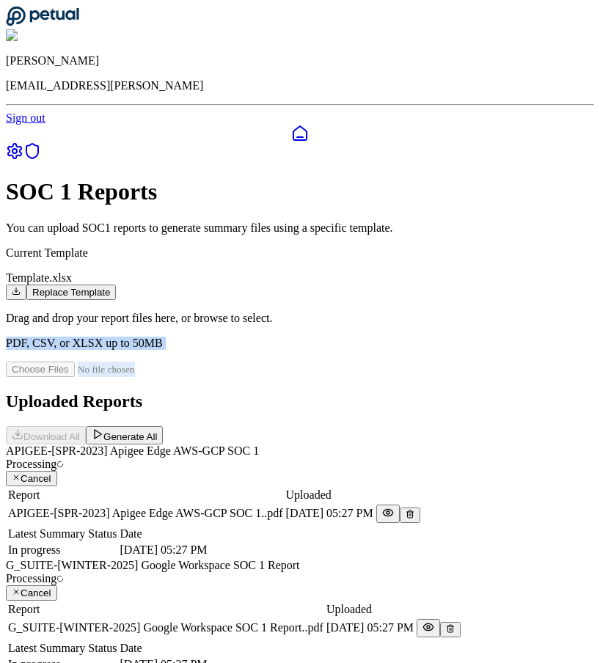
click at [172, 362] on input "file" at bounding box center [89, 369] width 167 height 15
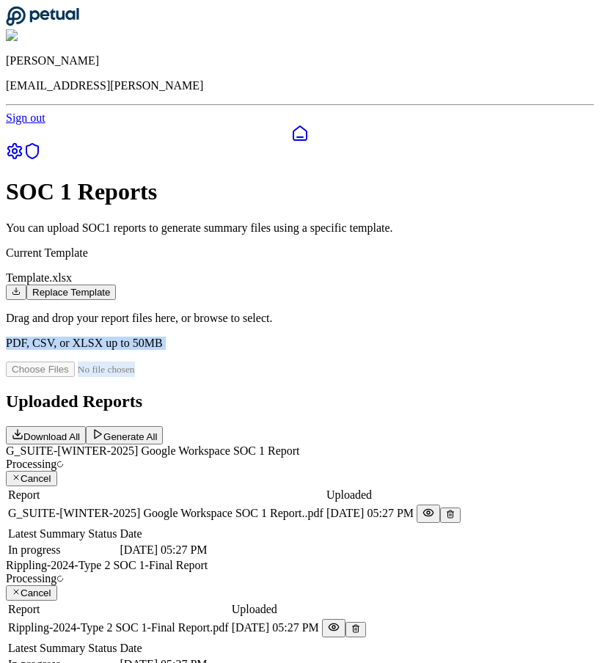
click at [22, 142] on icon at bounding box center [15, 151] width 18 height 18
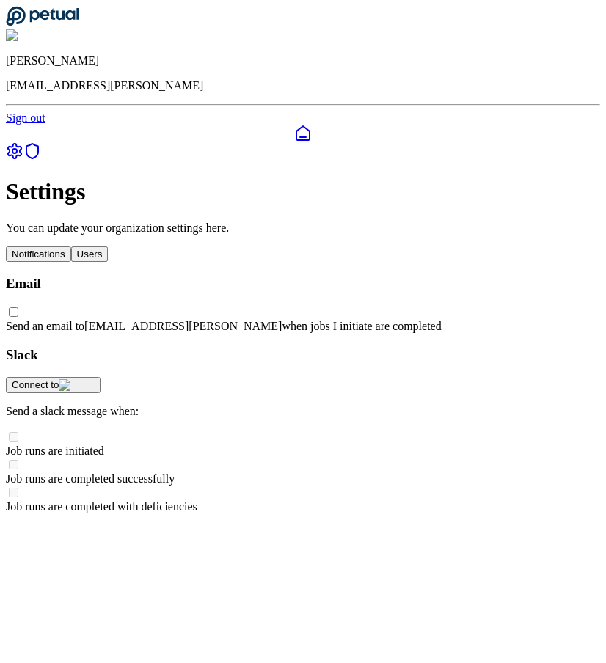
click at [95, 379] on img at bounding box center [77, 385] width 36 height 12
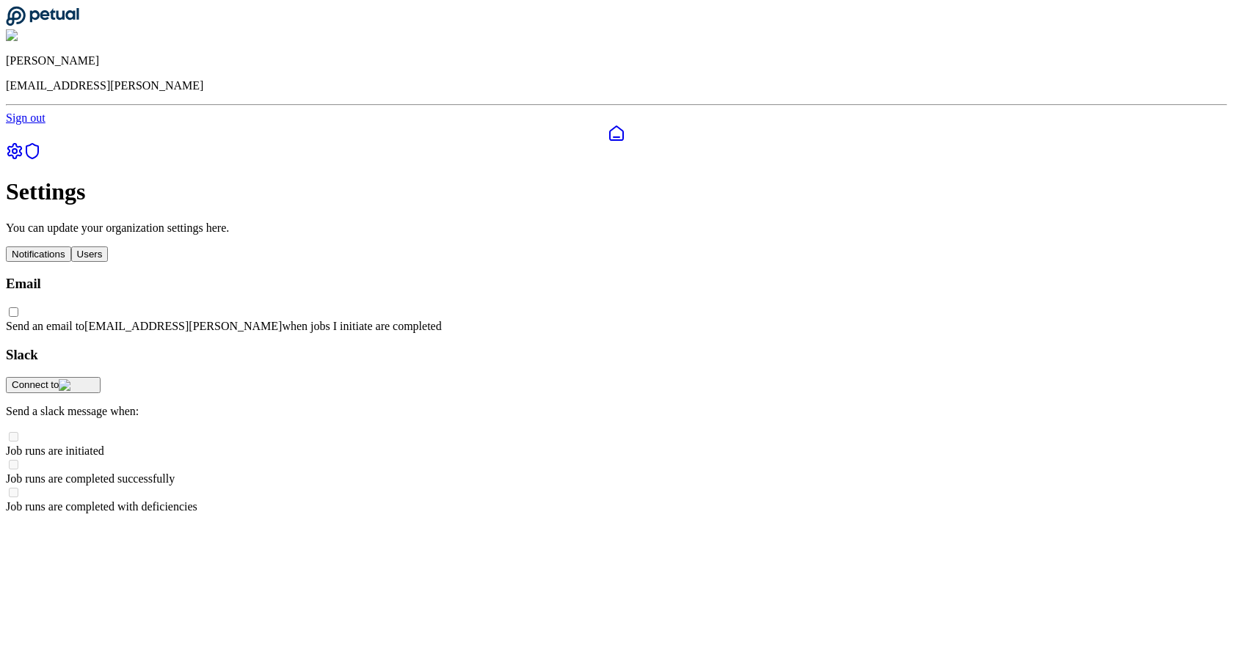
click at [95, 379] on div "Connect to" at bounding box center [53, 385] width 83 height 12
click at [95, 379] on img at bounding box center [77, 385] width 36 height 12
click at [31, 156] on link at bounding box center [32, 156] width 18 height 12
